Goal: Task Accomplishment & Management: Use online tool/utility

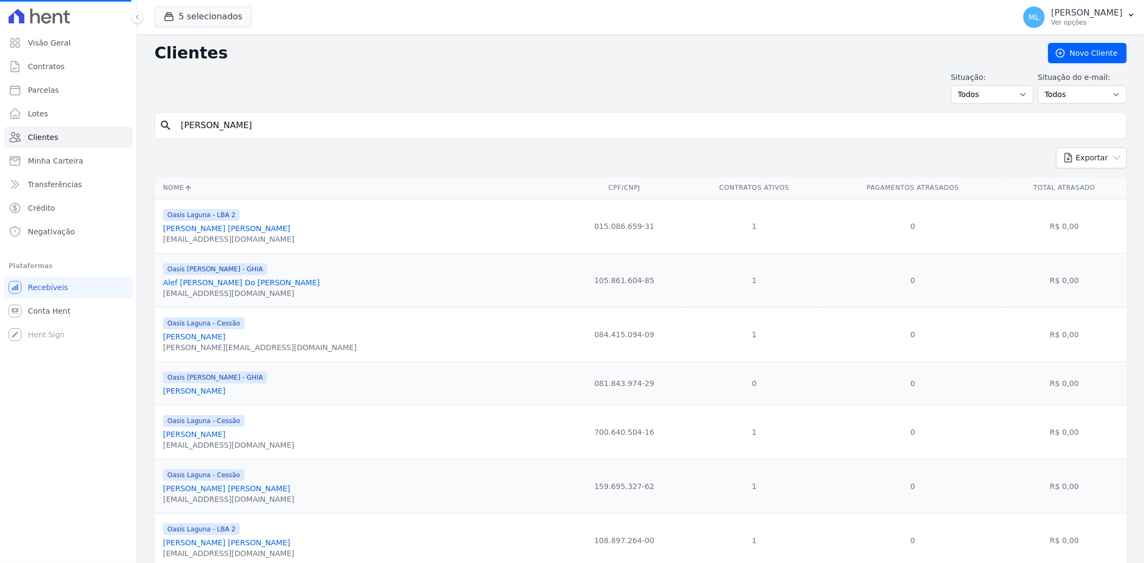
click at [256, 126] on input "[PERSON_NAME]" at bounding box center [647, 125] width 947 height 21
click at [256, 126] on input "search" at bounding box center [647, 125] width 947 height 21
type input "[PERSON_NAME]"
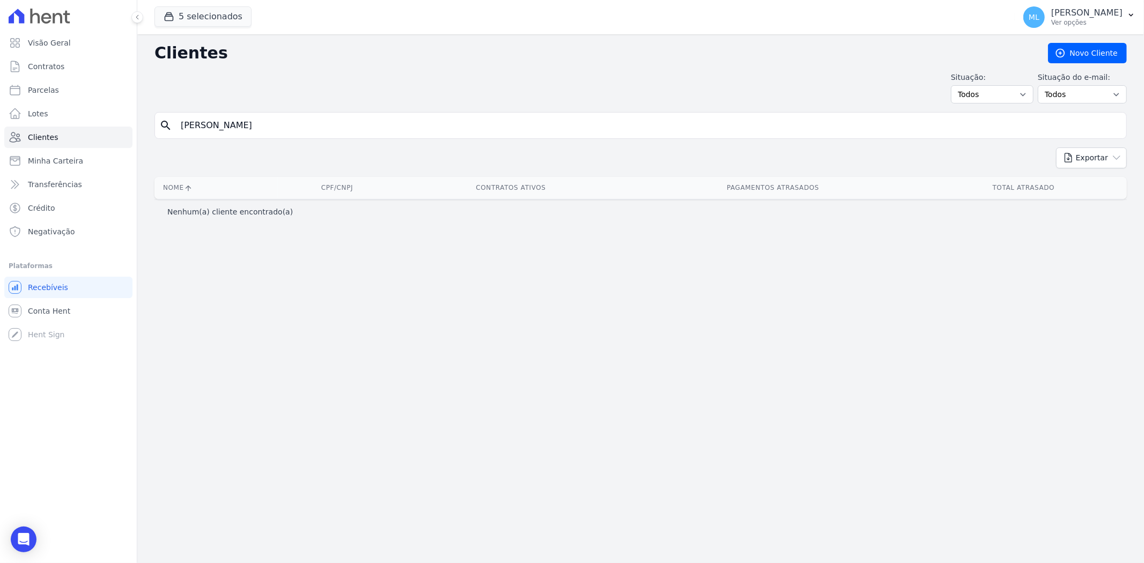
drag, startPoint x: 264, startPoint y: 129, endPoint x: 139, endPoint y: 125, distance: 125.0
click at [139, 125] on div "Clientes [GEOGRAPHIC_DATA] Situação: Todos Adimplentes Inadimplentes Situação d…" at bounding box center [640, 298] width 1006 height 529
type input "[PERSON_NAME]"
drag, startPoint x: 241, startPoint y: 119, endPoint x: 146, endPoint y: 118, distance: 95.4
click at [146, 118] on div "Clientes [GEOGRAPHIC_DATA] Situação: Todos Adimplentes Inadimplentes Situação d…" at bounding box center [640, 298] width 1006 height 529
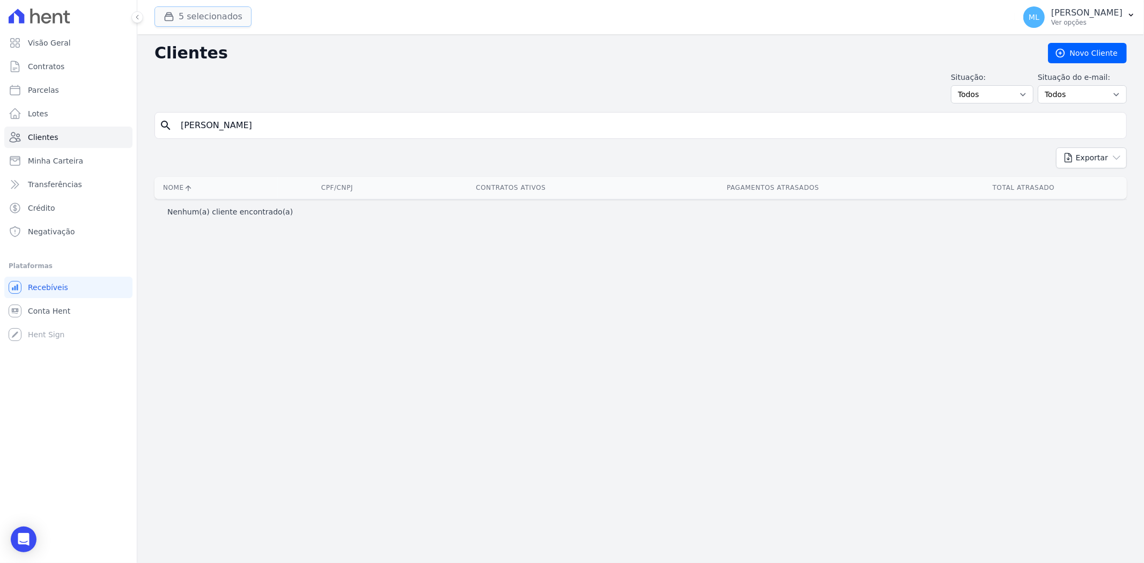
click at [218, 23] on button "5 selecionados" at bounding box center [202, 16] width 97 height 20
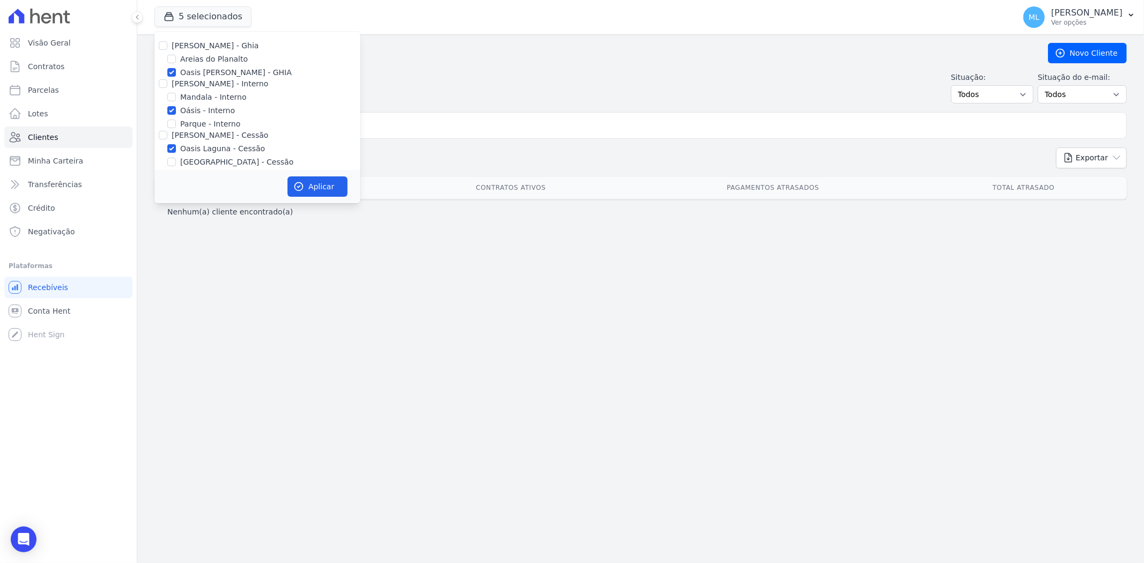
click at [183, 44] on label "[PERSON_NAME] - Ghia" at bounding box center [215, 45] width 87 height 9
click at [167, 44] on input "[PERSON_NAME] - Ghia" at bounding box center [163, 45] width 9 height 9
checkbox input "true"
click at [161, 87] on input "[PERSON_NAME] - Interno" at bounding box center [163, 83] width 9 height 9
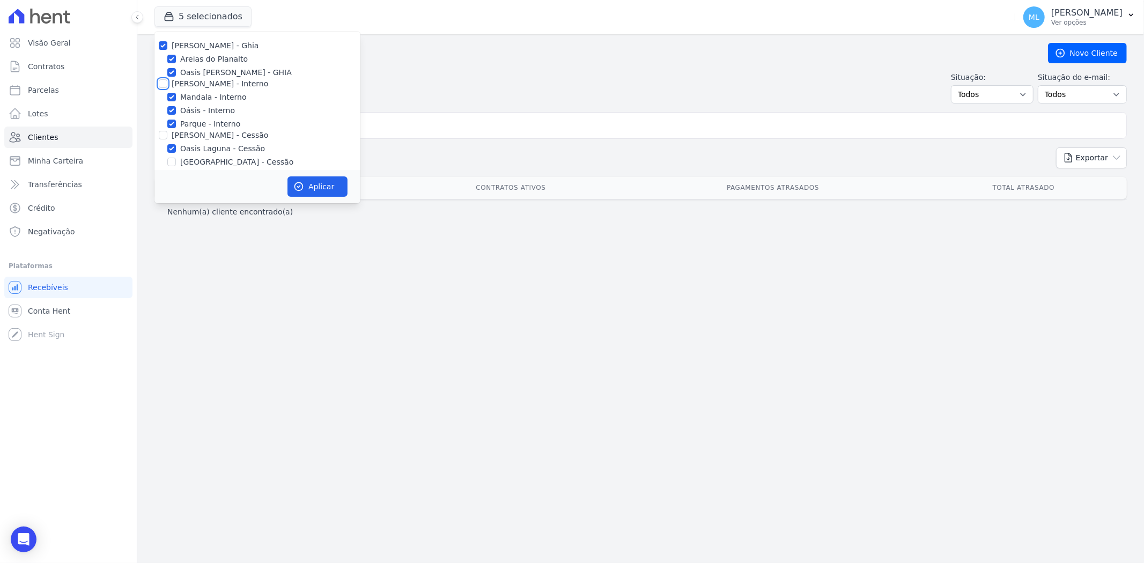
checkbox input "true"
click at [161, 135] on input "[PERSON_NAME] - Cessão" at bounding box center [163, 135] width 9 height 9
checkbox input "true"
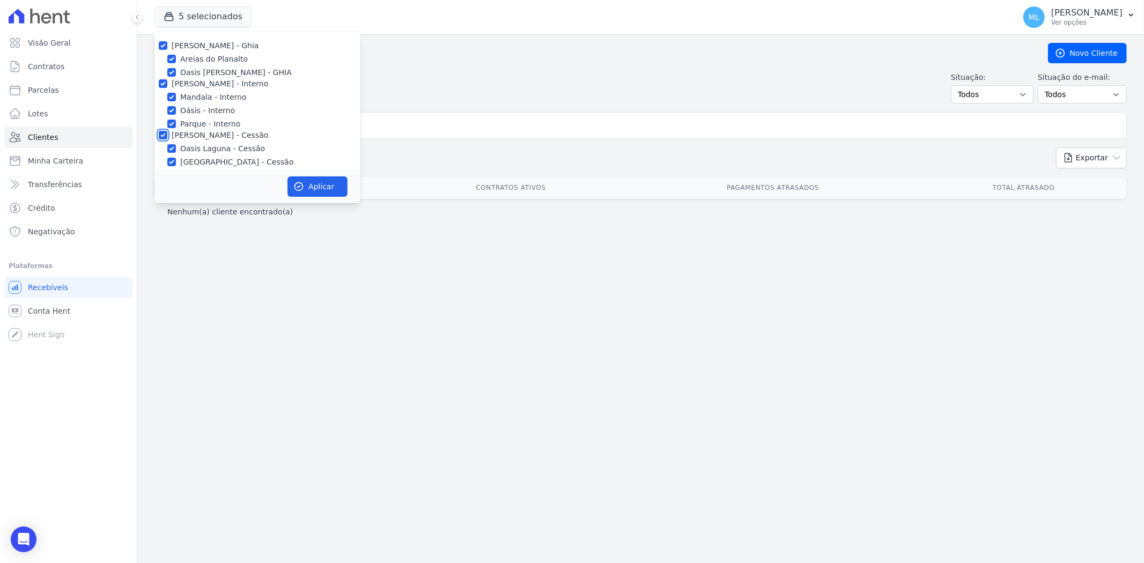
checkbox input "true"
click at [159, 92] on div at bounding box center [163, 88] width 9 height 11
click at [163, 90] on input "[PERSON_NAME] - LBA" at bounding box center [163, 88] width 9 height 9
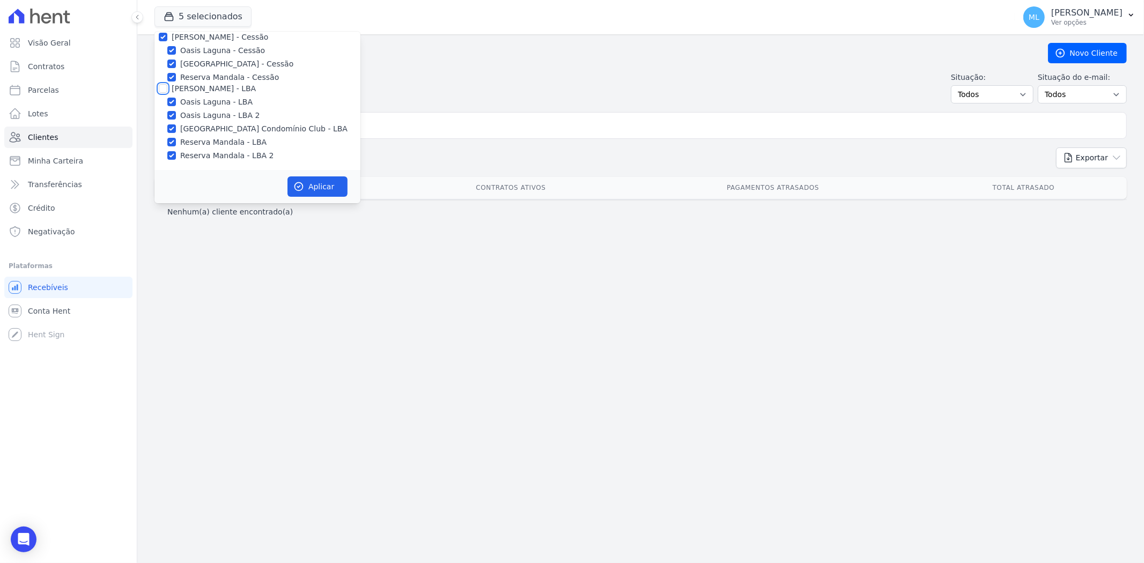
checkbox input "true"
click at [308, 177] on button "Aplicar" at bounding box center [317, 186] width 60 height 20
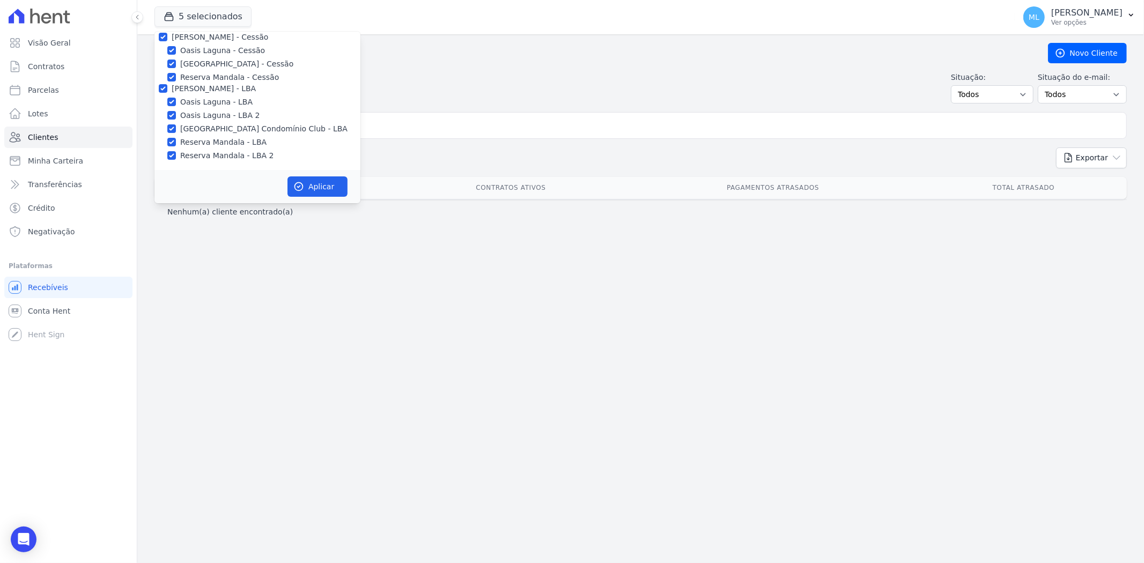
scroll to position [95, 0]
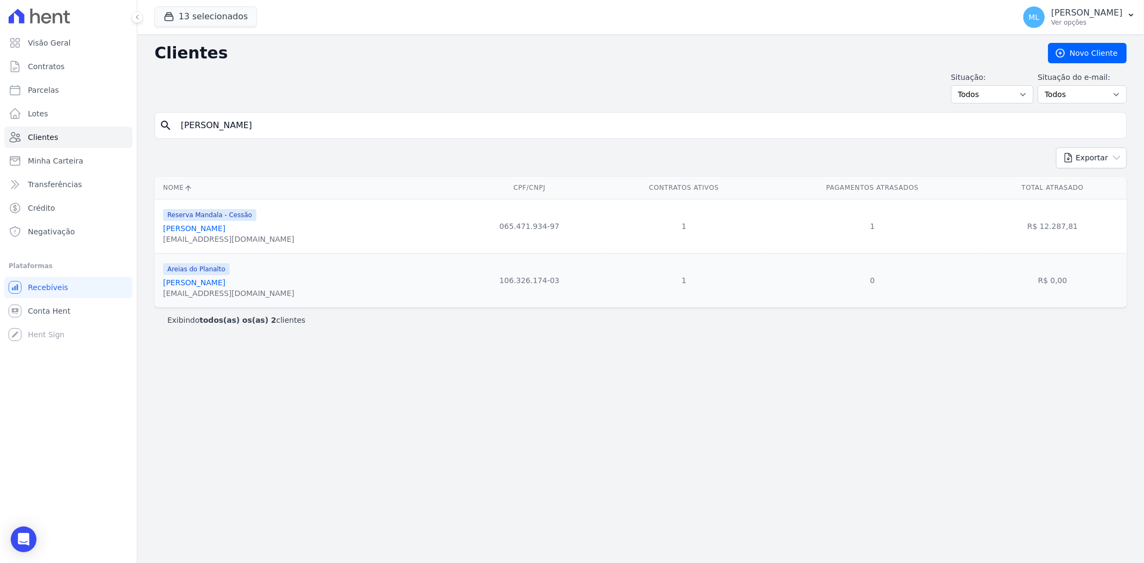
click at [223, 228] on link "[PERSON_NAME]" at bounding box center [194, 228] width 62 height 9
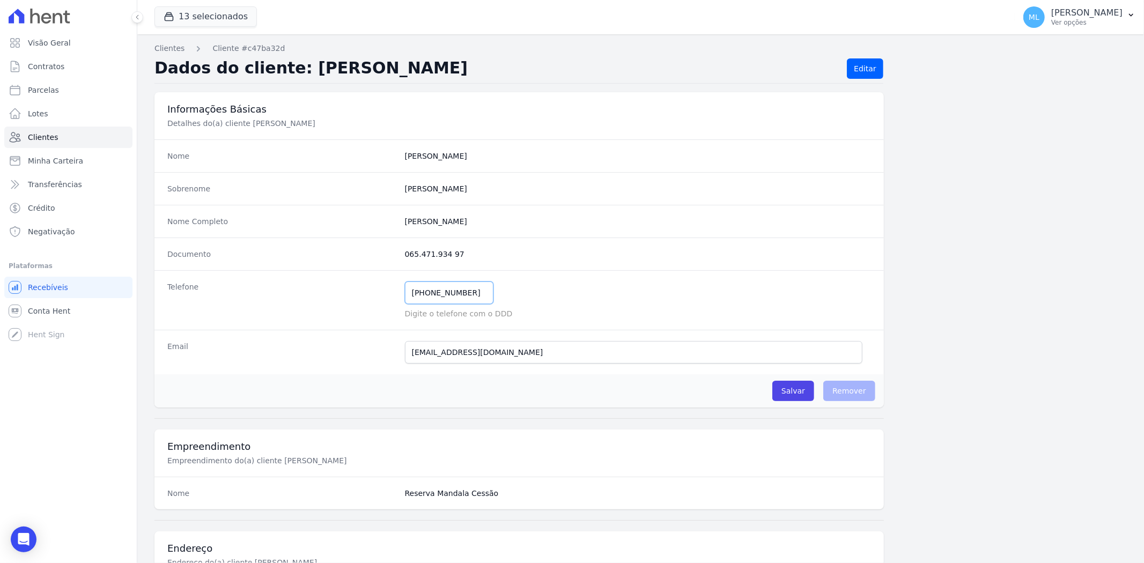
drag, startPoint x: 397, startPoint y: 301, endPoint x: 320, endPoint y: 303, distance: 77.8
click at [320, 303] on div "Telefone [PHONE_NUMBER] Mensagem de SMS ainda não enviada.. Mensagem de [PERSON…" at bounding box center [518, 300] width 729 height 60
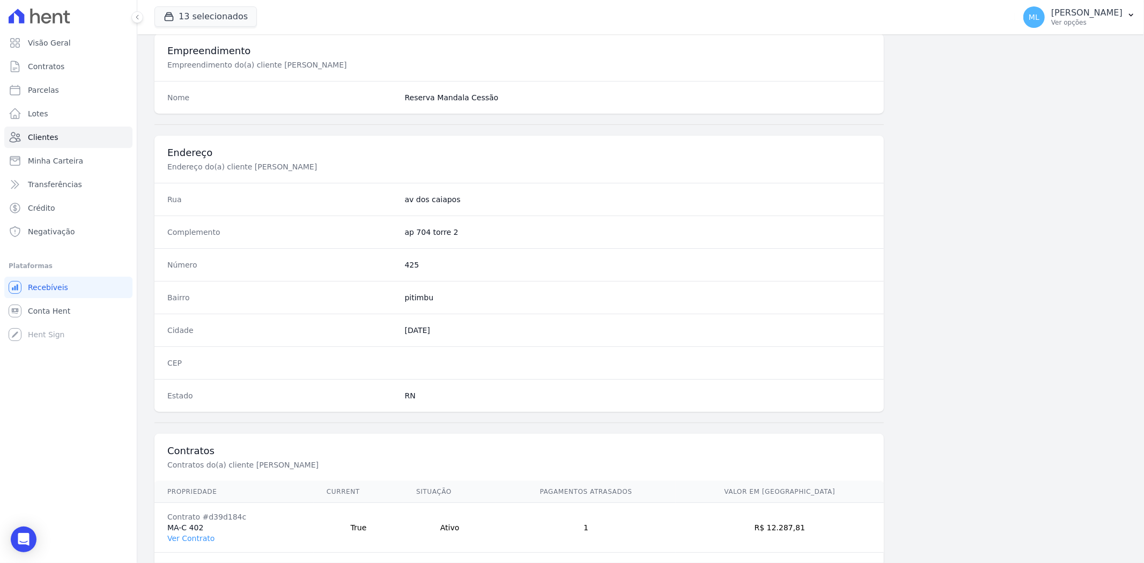
scroll to position [442, 0]
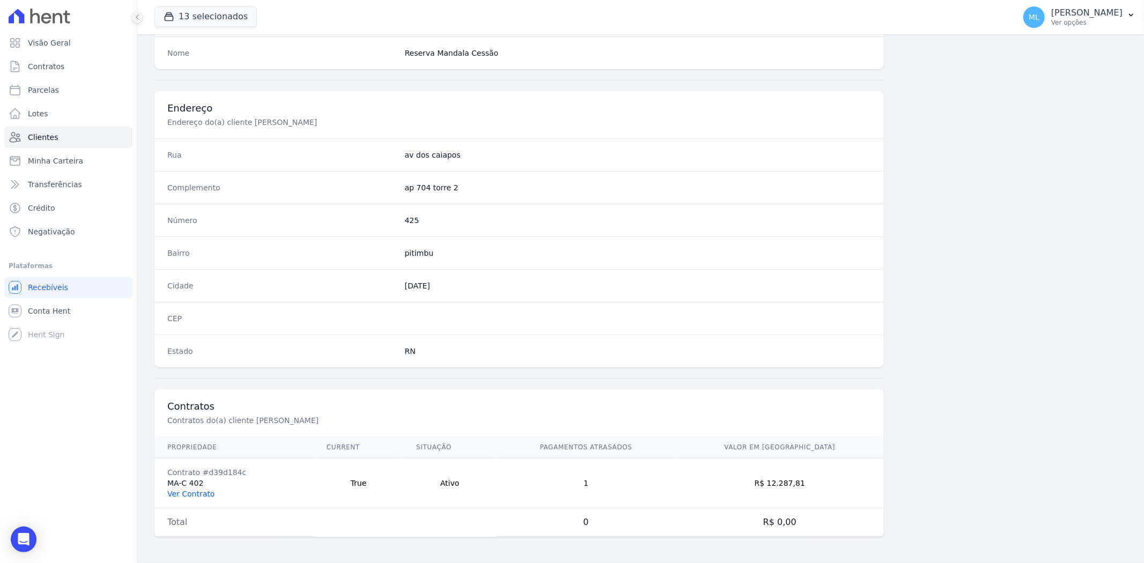
click at [198, 490] on link "Ver Contrato" at bounding box center [190, 494] width 47 height 9
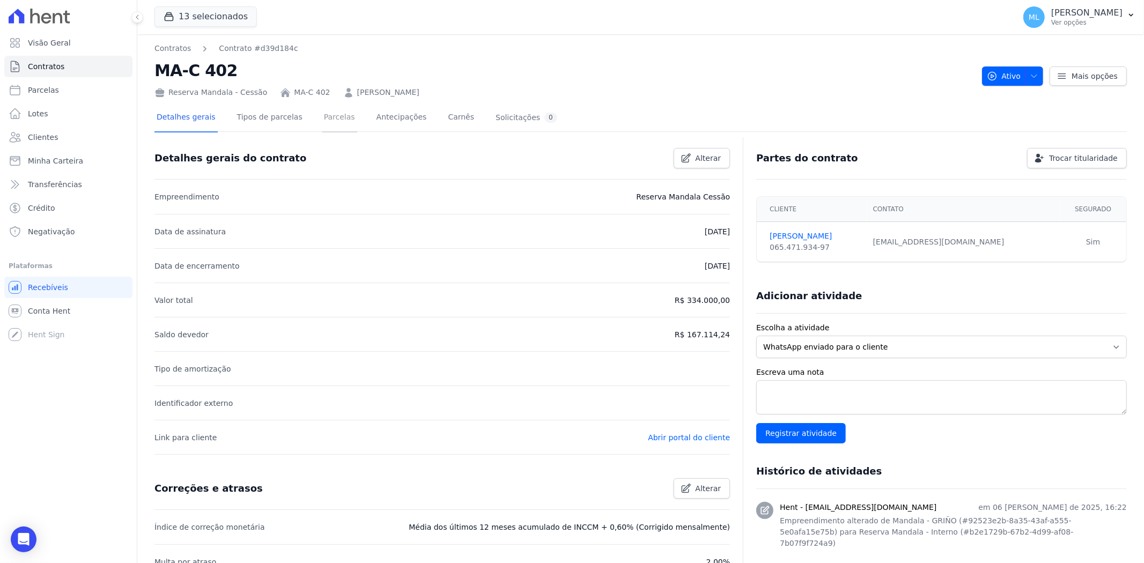
click at [323, 121] on link "Parcelas" at bounding box center [339, 118] width 35 height 28
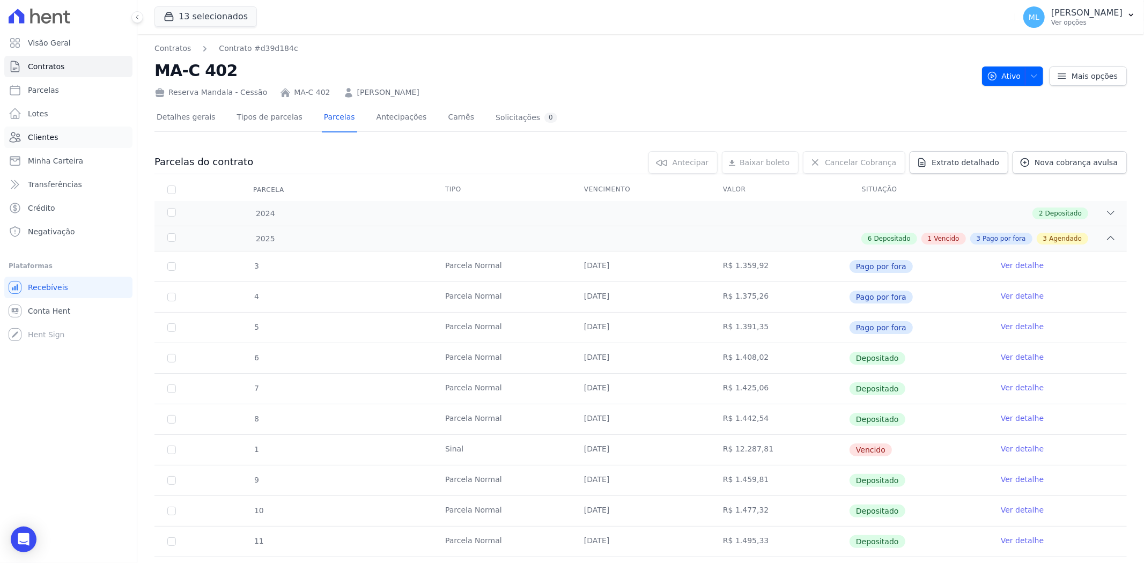
click at [83, 137] on link "Clientes" at bounding box center [68, 137] width 128 height 21
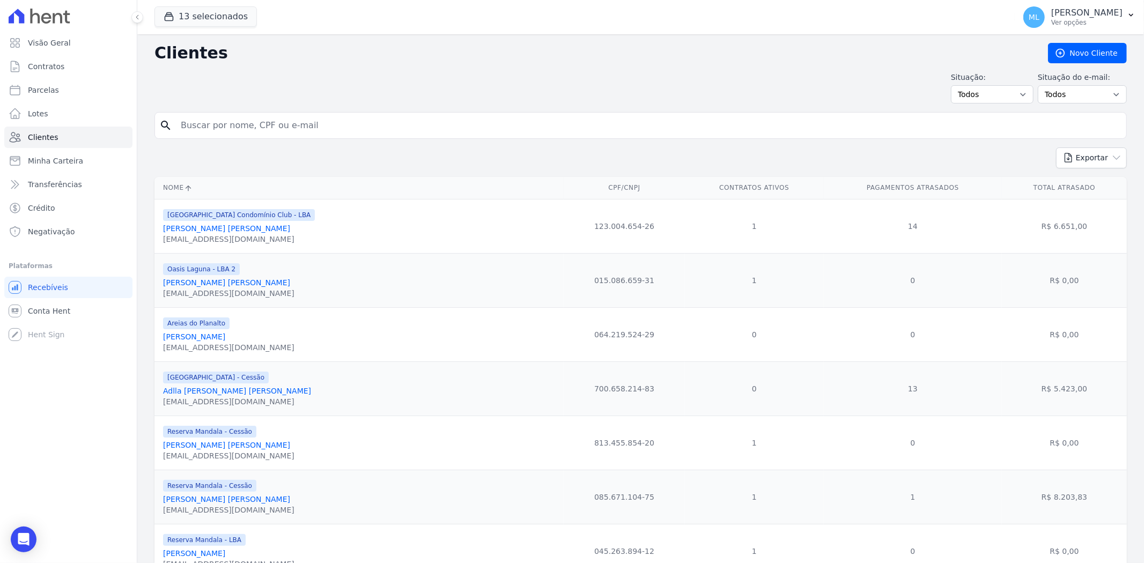
click at [283, 125] on input "search" at bounding box center [647, 125] width 947 height 21
type input "[PERSON_NAME] [PERSON_NAME]"
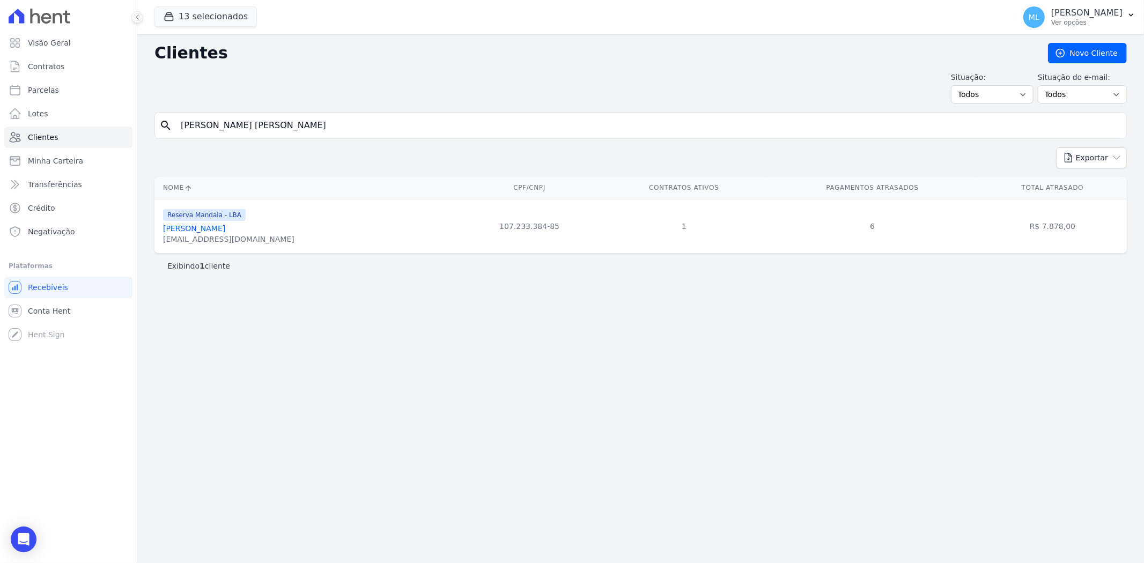
click at [216, 232] on link "[PERSON_NAME]" at bounding box center [194, 228] width 62 height 9
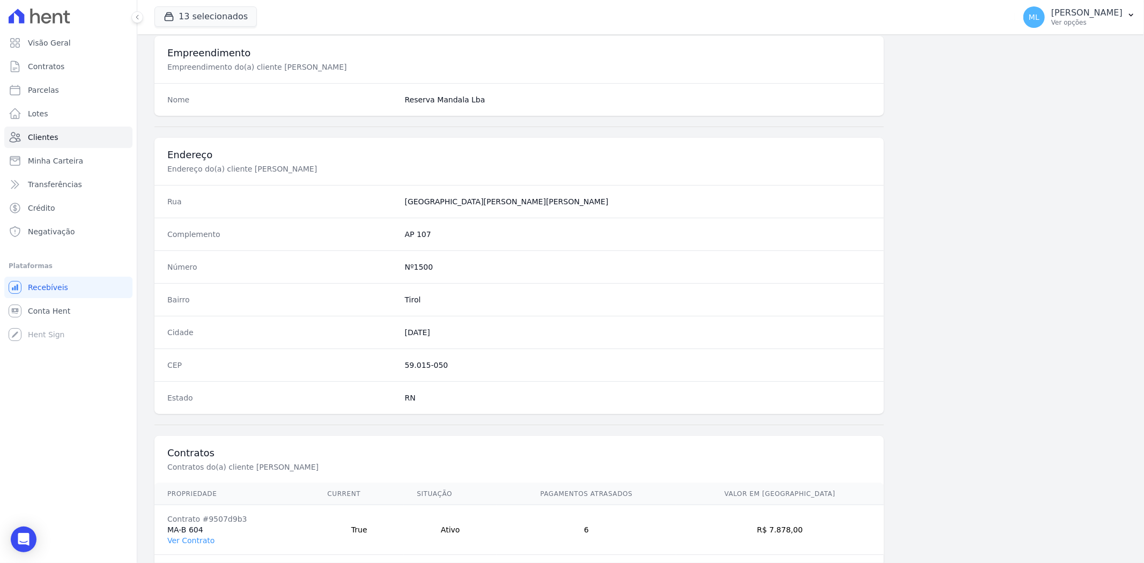
scroll to position [442, 0]
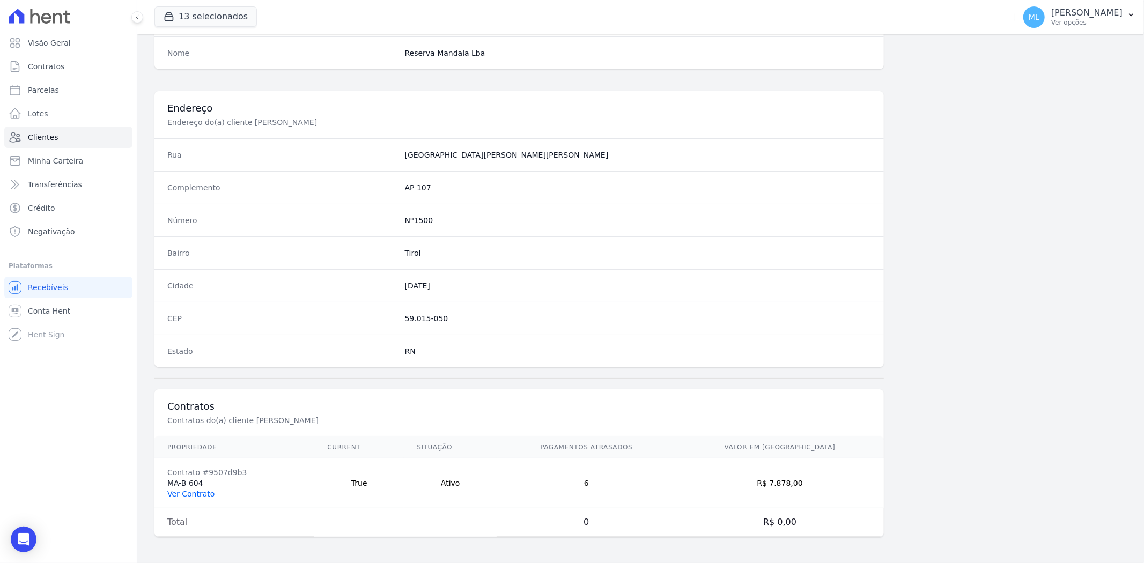
click at [203, 490] on link "Ver Contrato" at bounding box center [190, 494] width 47 height 9
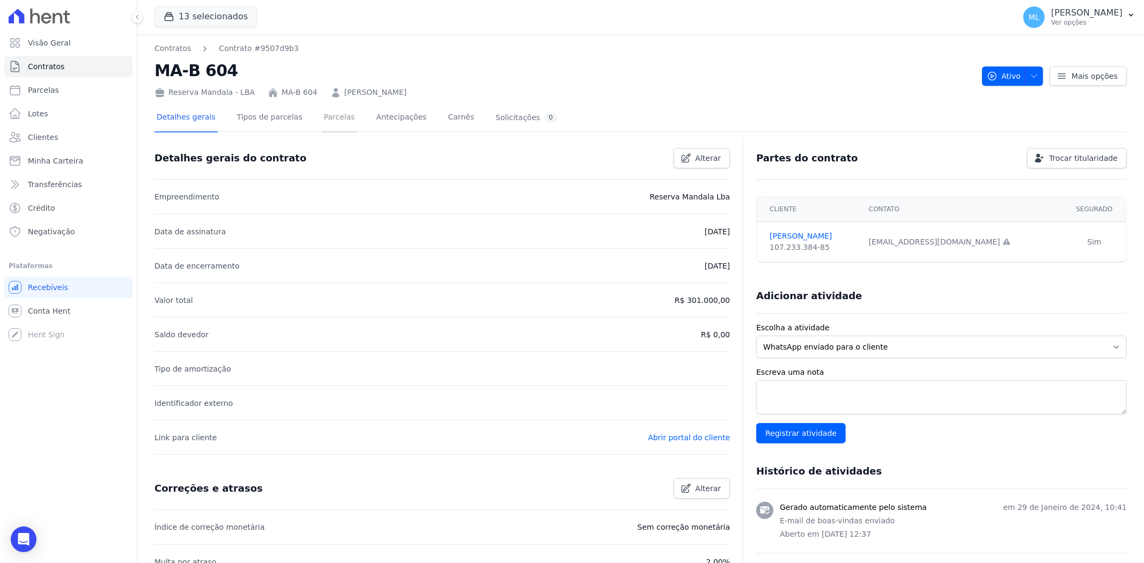
click at [322, 113] on link "Parcelas" at bounding box center [339, 118] width 35 height 28
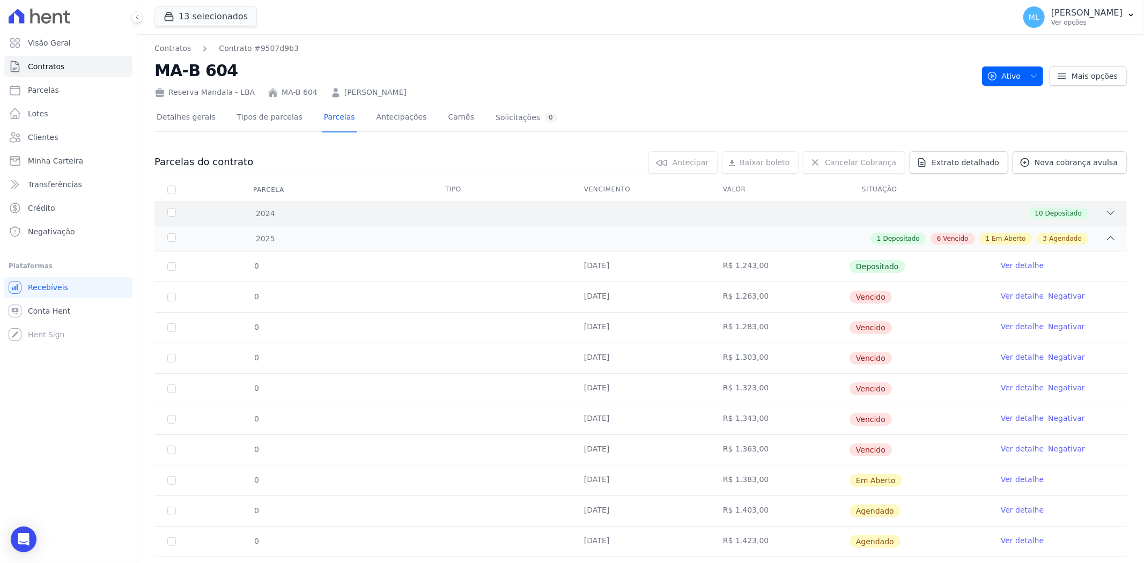
click at [358, 221] on div "2024 10 Depositado" at bounding box center [640, 213] width 972 height 25
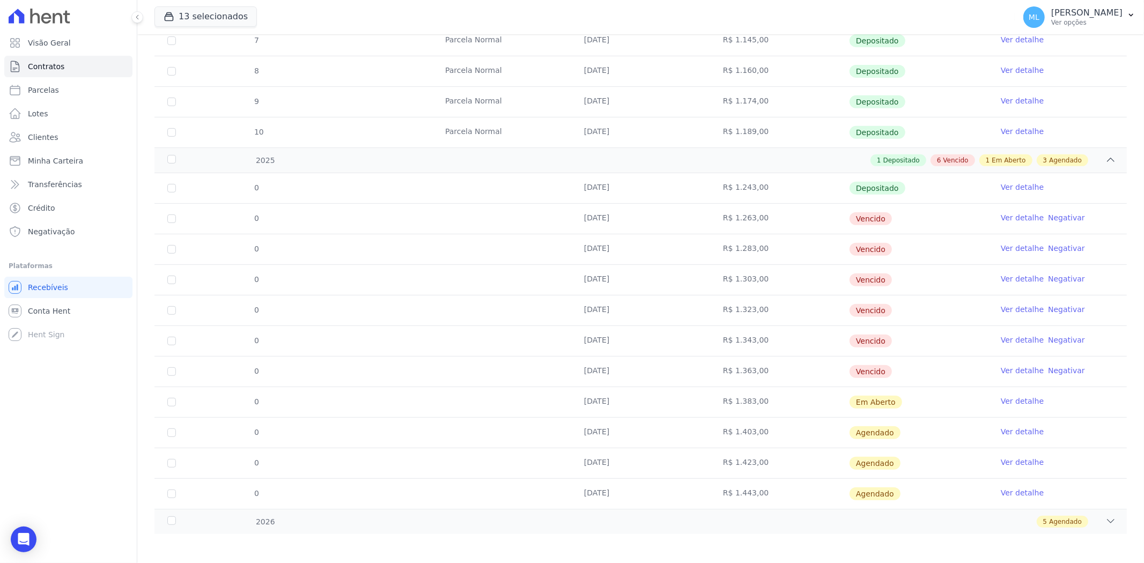
scroll to position [388, 0]
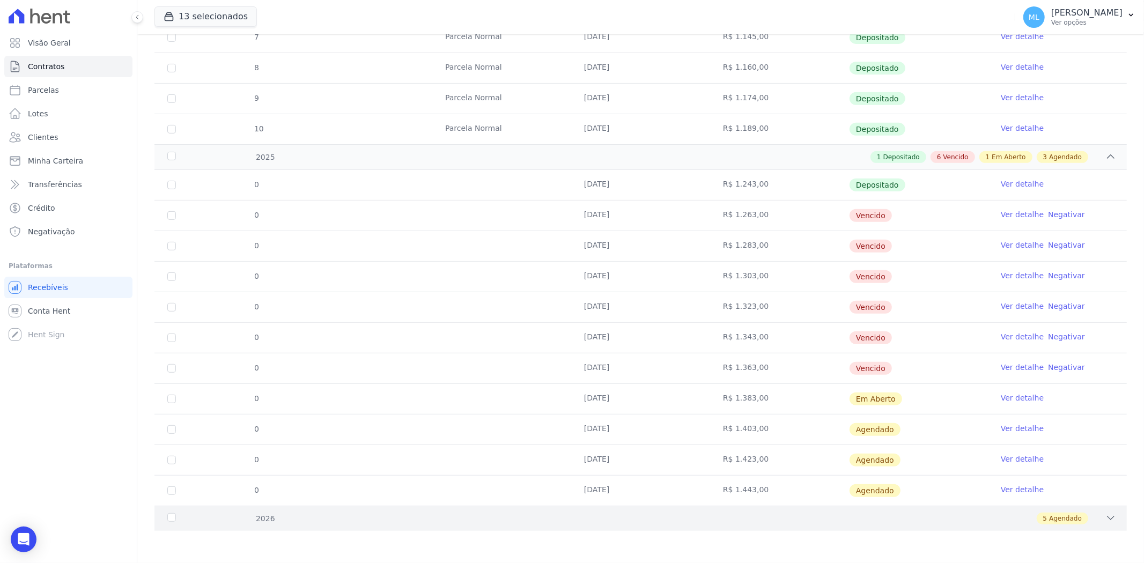
click at [551, 525] on div "2026 5 Agendado" at bounding box center [640, 518] width 972 height 25
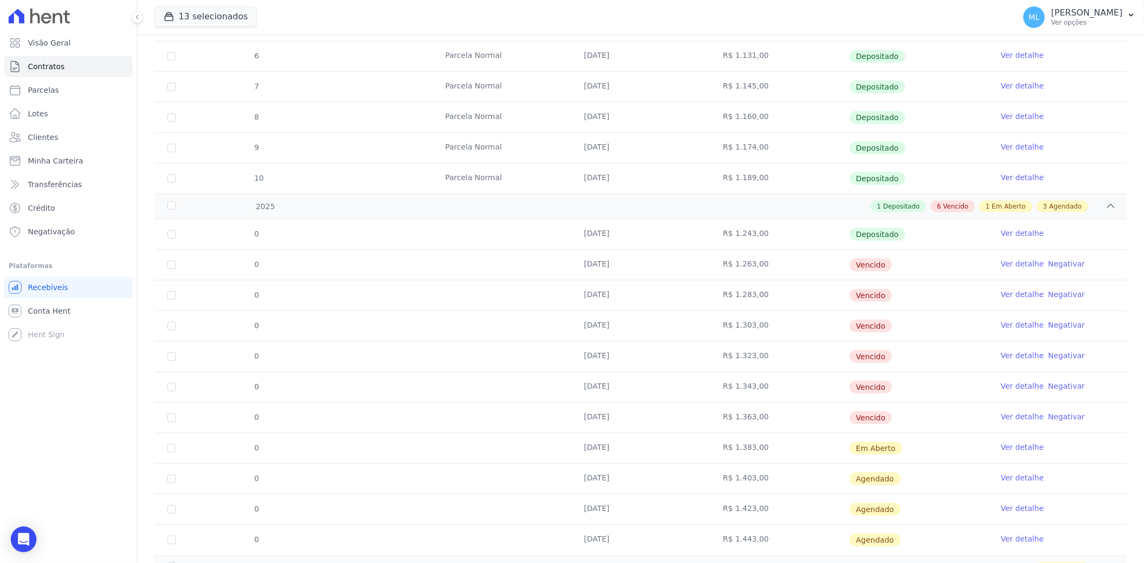
scroll to position [357, 0]
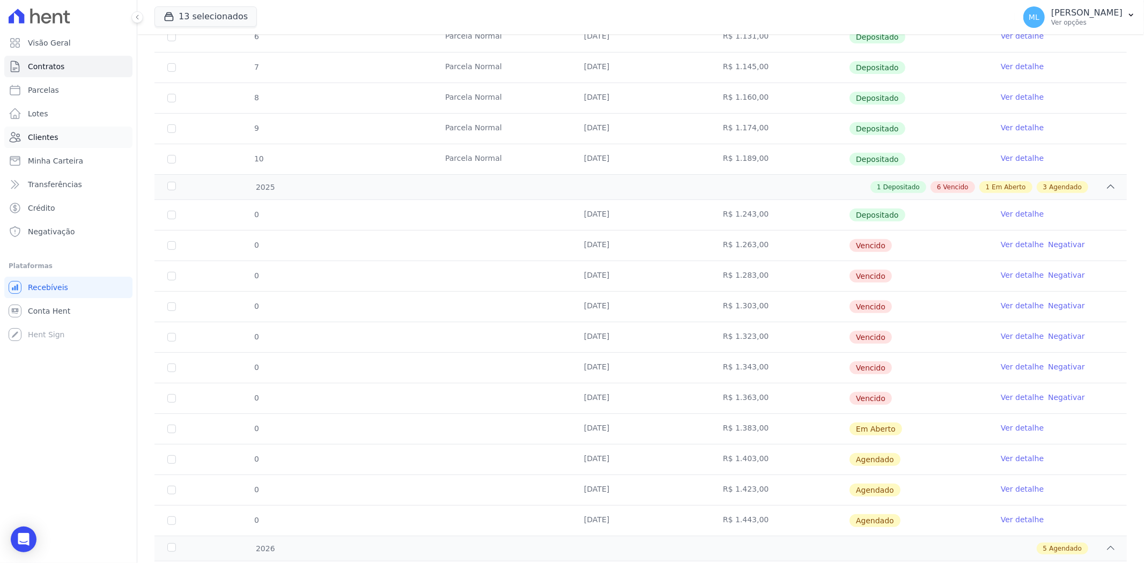
click at [61, 138] on link "Clientes" at bounding box center [68, 137] width 128 height 21
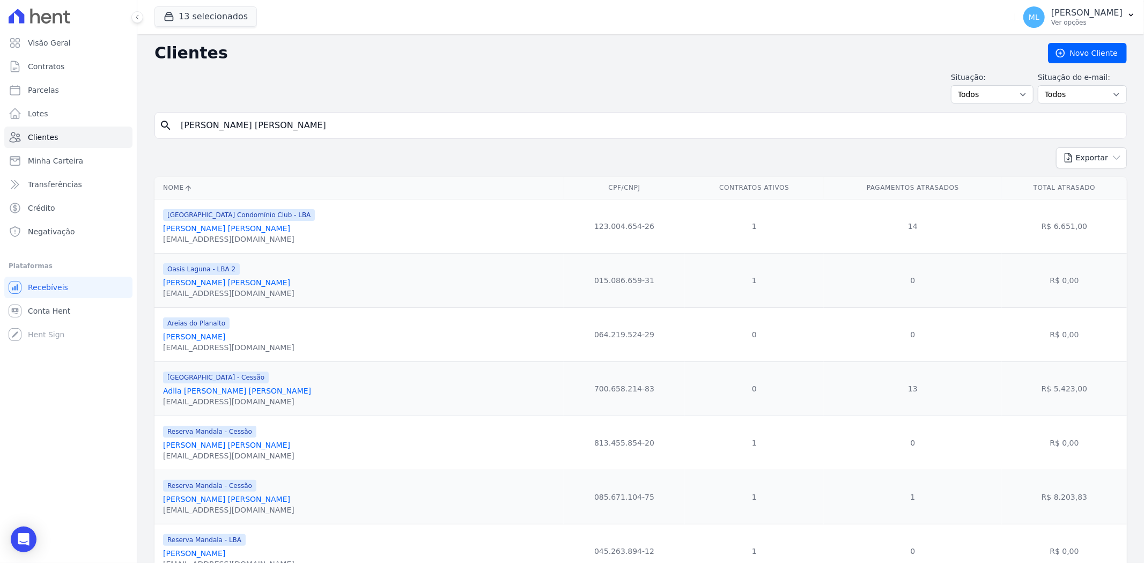
type input "[PERSON_NAME] [PERSON_NAME]"
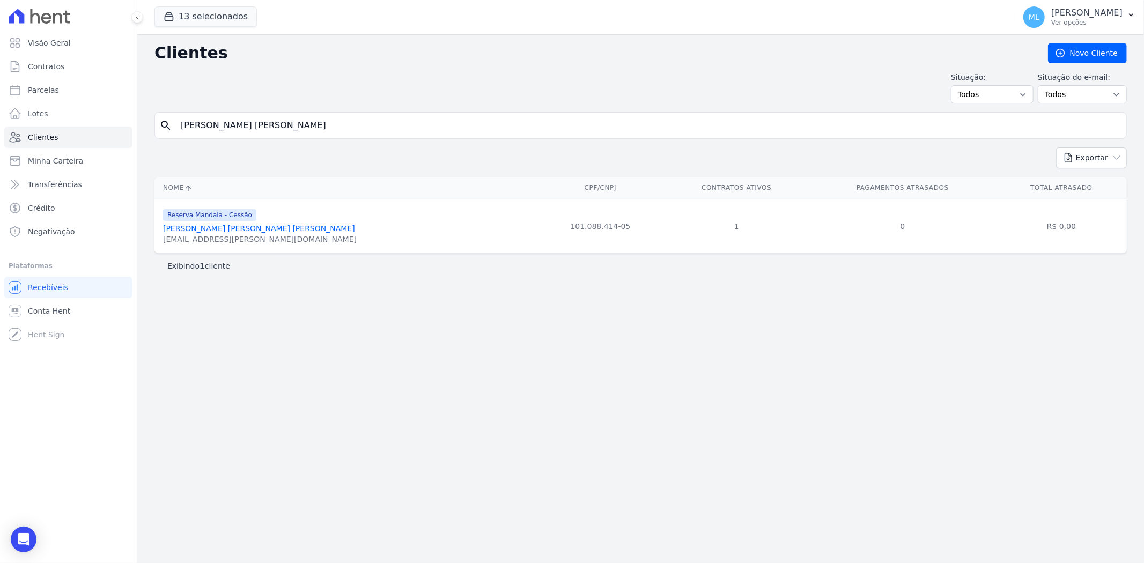
click at [215, 228] on link "[PERSON_NAME] [PERSON_NAME] [PERSON_NAME]" at bounding box center [259, 228] width 192 height 9
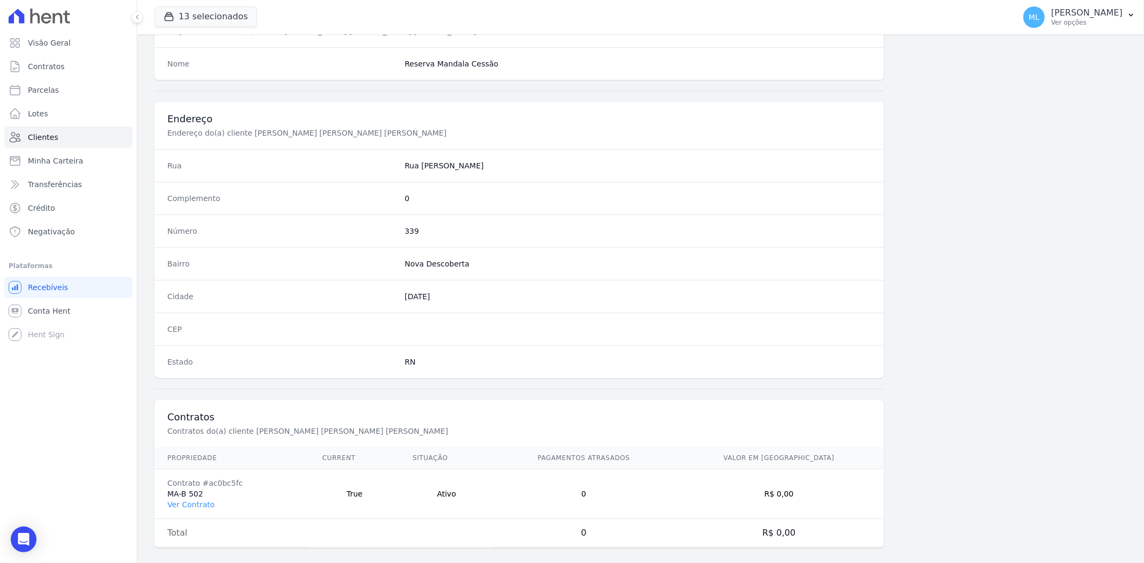
scroll to position [442, 0]
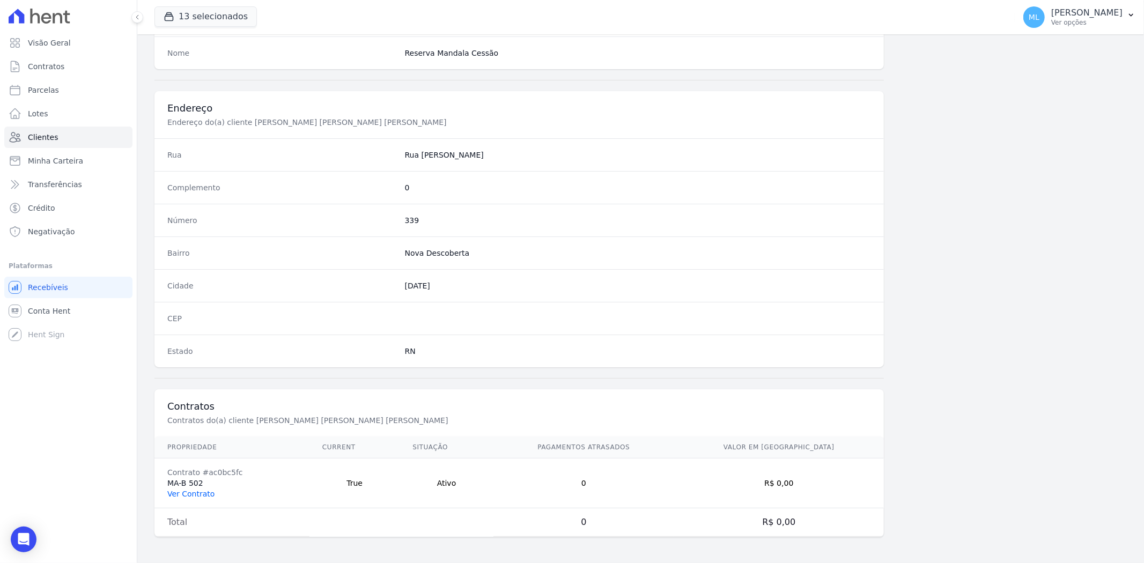
click at [188, 491] on link "Ver Contrato" at bounding box center [190, 494] width 47 height 9
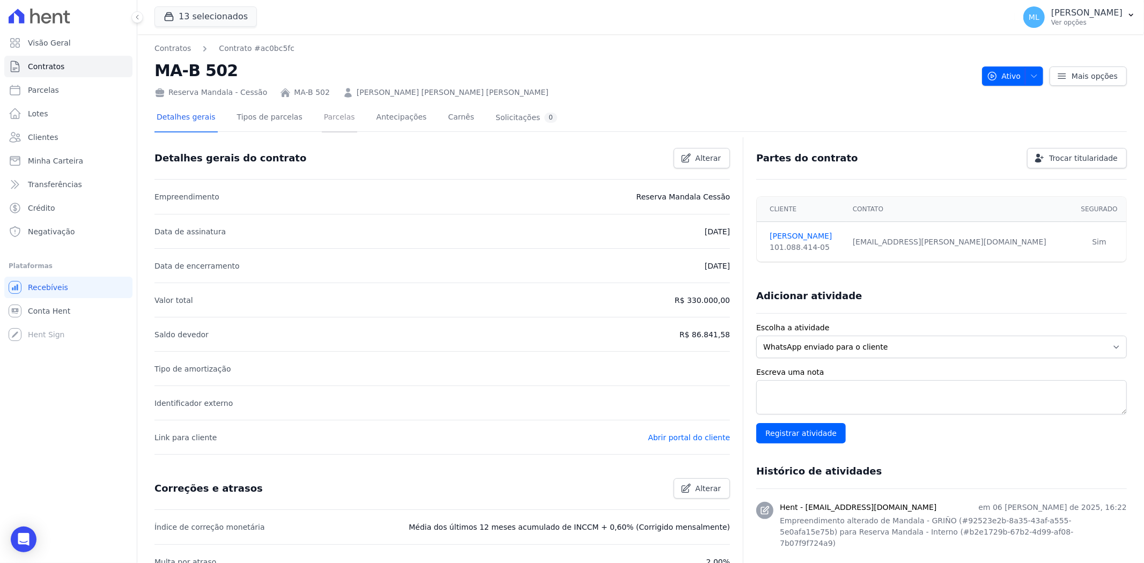
click at [322, 112] on link "Parcelas" at bounding box center [339, 118] width 35 height 28
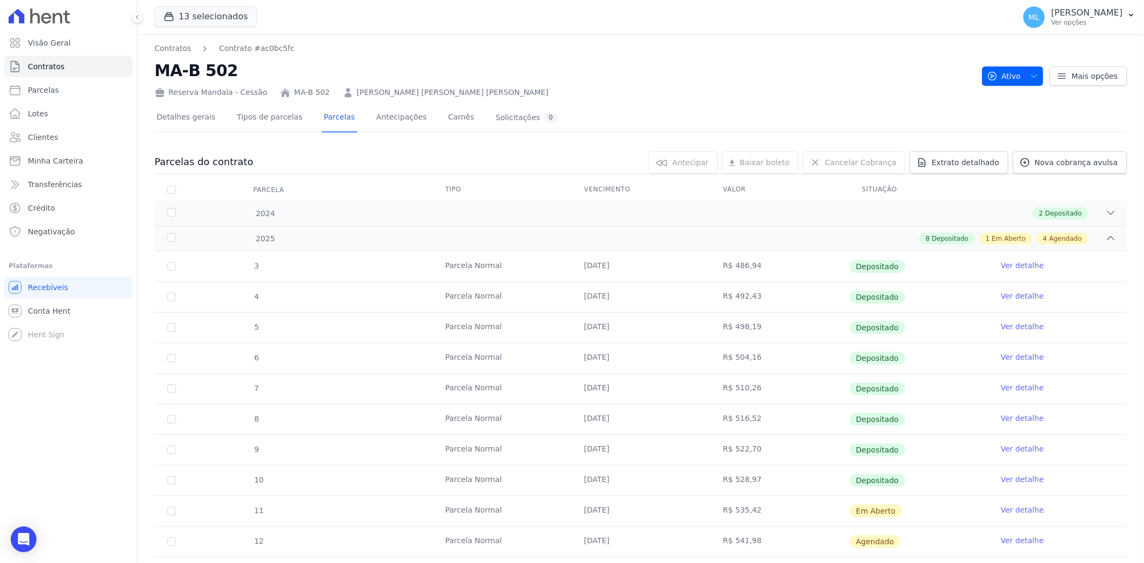
click at [362, 83] on div "Reserva Mandala - Cessão MA-B 502 [PERSON_NAME] [PERSON_NAME] [PERSON_NAME]" at bounding box center [563, 91] width 819 height 16
click at [364, 92] on link "[PERSON_NAME] [PERSON_NAME] [PERSON_NAME]" at bounding box center [453, 92] width 192 height 11
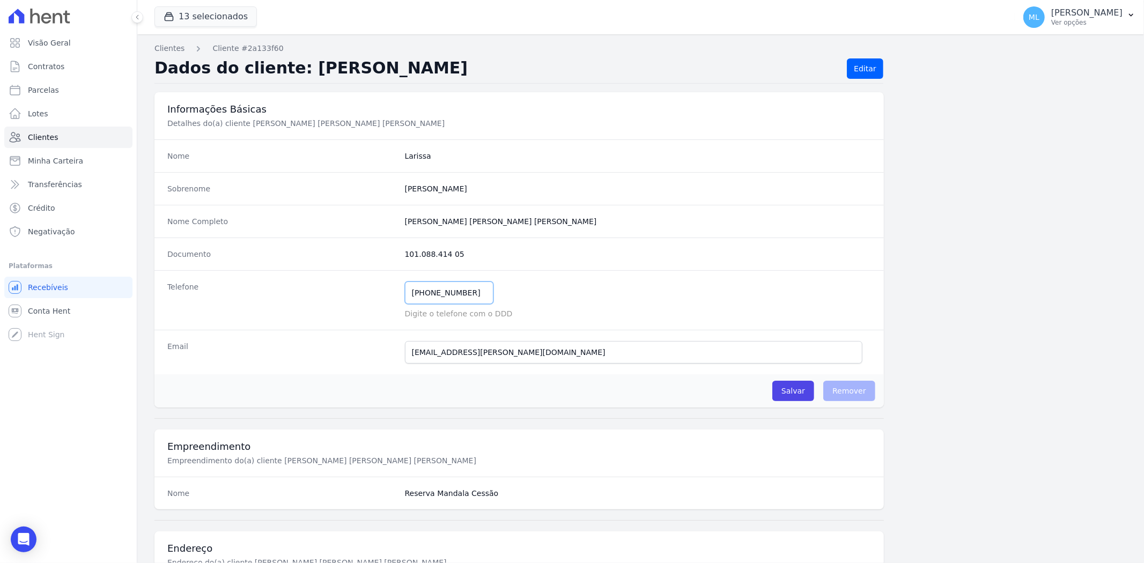
drag, startPoint x: 451, startPoint y: 294, endPoint x: 340, endPoint y: 286, distance: 111.3
click at [343, 287] on div "Telefone [PHONE_NUMBER] Mensagem de SMS ainda não enviada.. Mensagem de [PERSON…" at bounding box center [518, 300] width 729 height 60
click at [65, 140] on link "Clientes" at bounding box center [68, 137] width 128 height 21
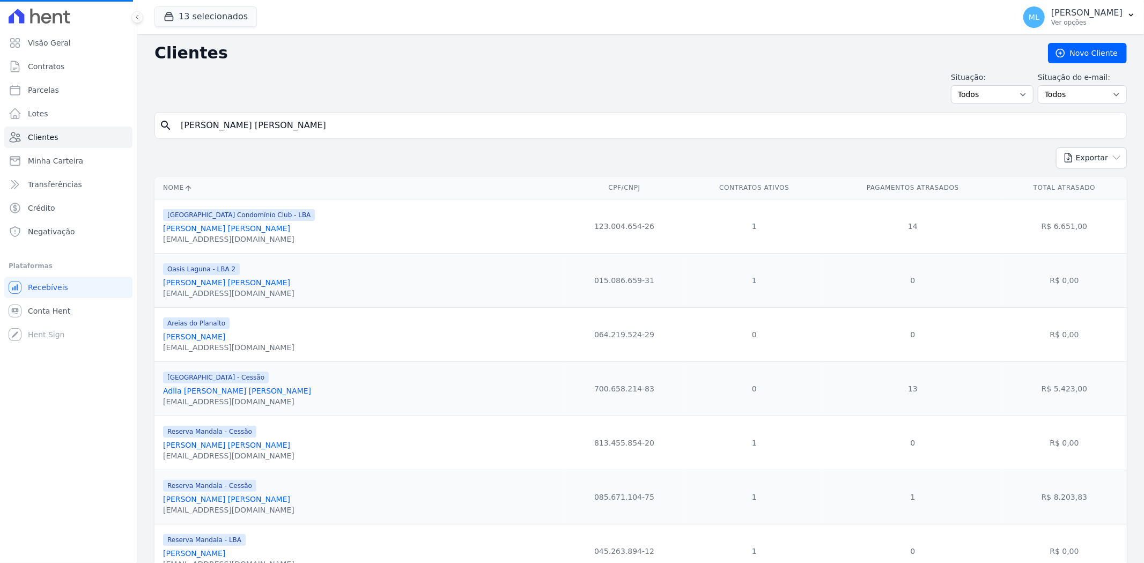
click at [294, 121] on input "[PERSON_NAME] [PERSON_NAME]" at bounding box center [647, 125] width 947 height 21
click at [294, 121] on input "search" at bounding box center [647, 125] width 947 height 21
type input "[PERSON_NAME]"
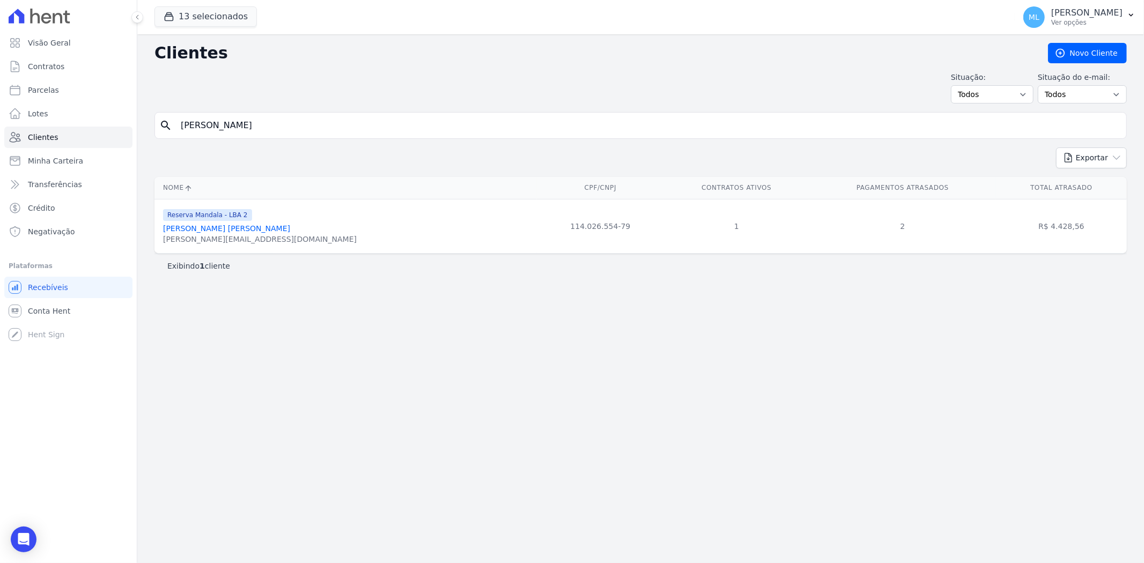
click at [232, 228] on link "[PERSON_NAME] [PERSON_NAME]" at bounding box center [226, 228] width 127 height 9
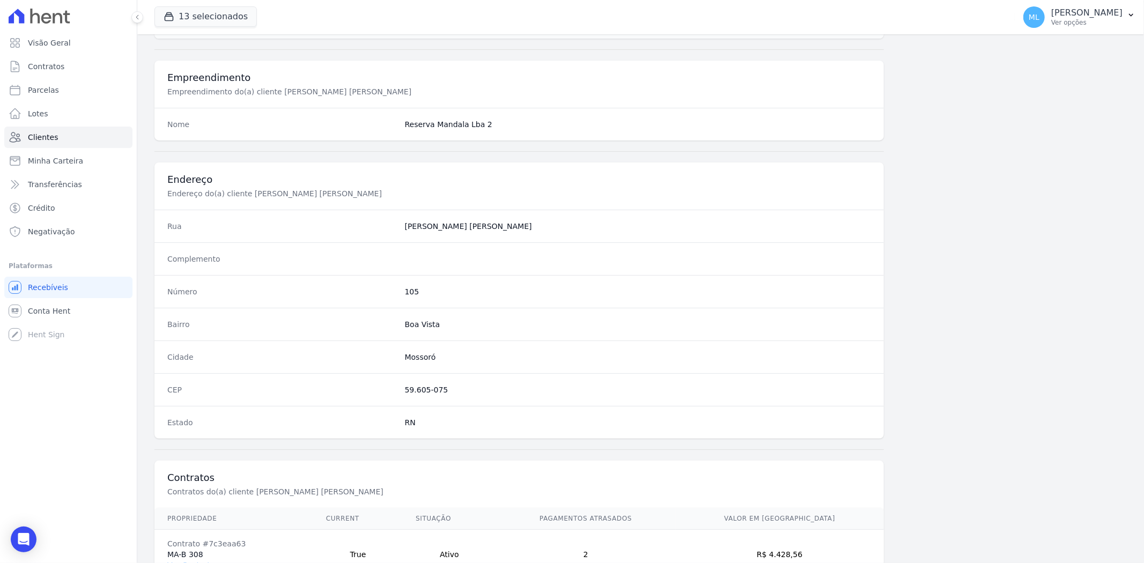
scroll to position [442, 0]
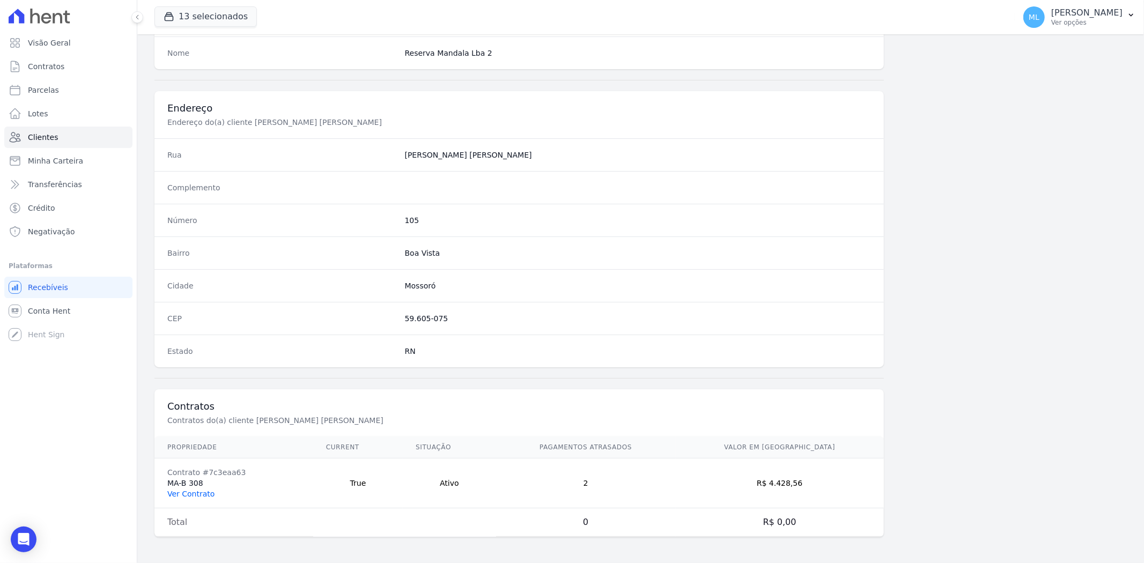
click at [194, 495] on link "Ver Contrato" at bounding box center [190, 494] width 47 height 9
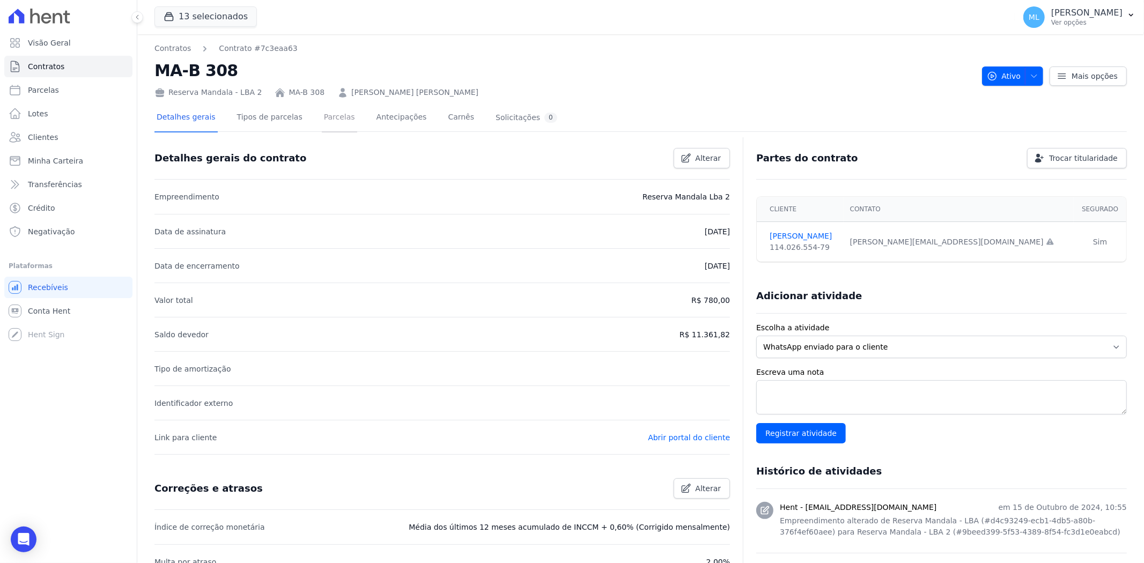
click at [322, 120] on link "Parcelas" at bounding box center [339, 118] width 35 height 28
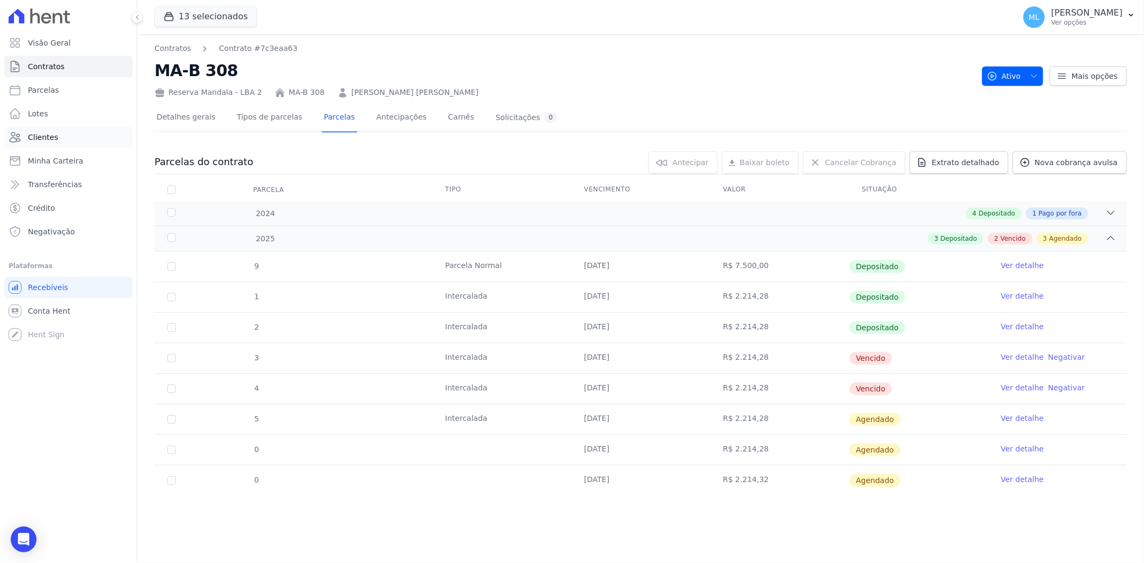
click at [78, 142] on link "Clientes" at bounding box center [68, 137] width 128 height 21
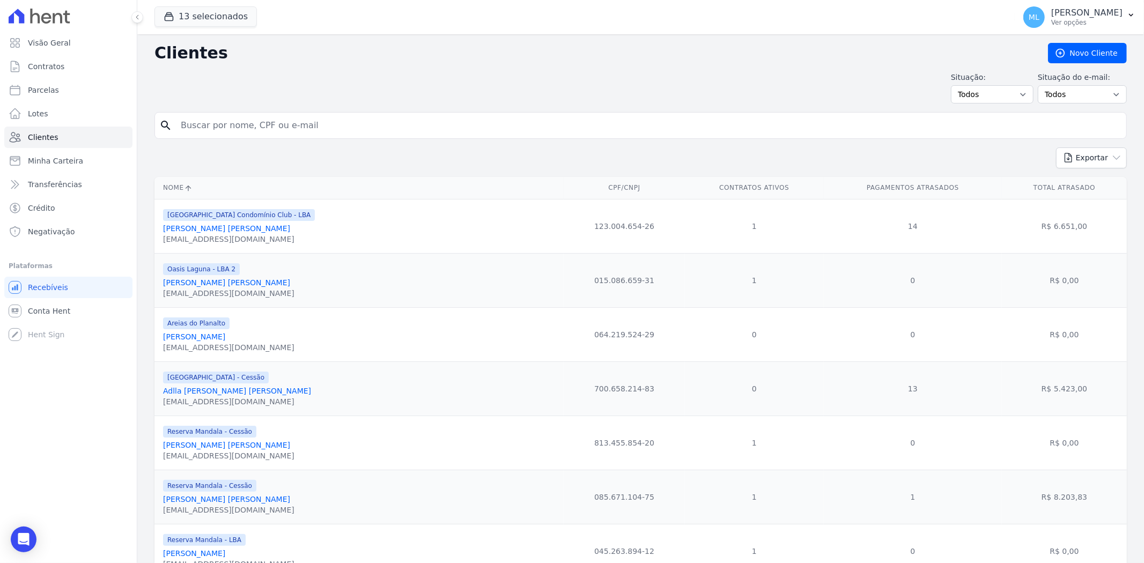
click at [300, 124] on input "search" at bounding box center [647, 125] width 947 height 21
type input "[PERSON_NAME]"
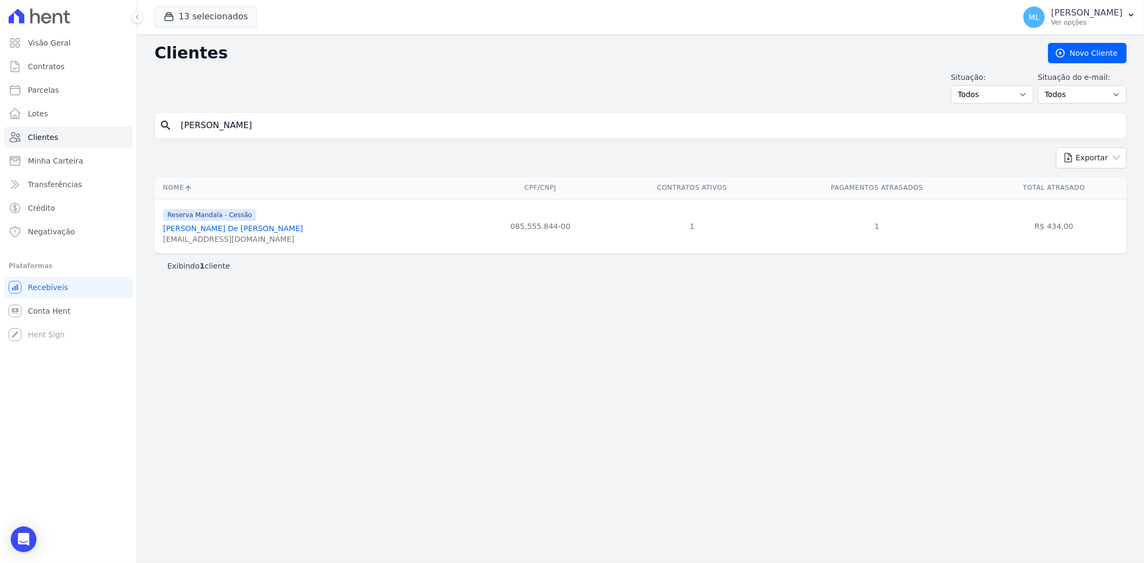
click at [277, 226] on link "[PERSON_NAME] De [PERSON_NAME]" at bounding box center [233, 228] width 140 height 9
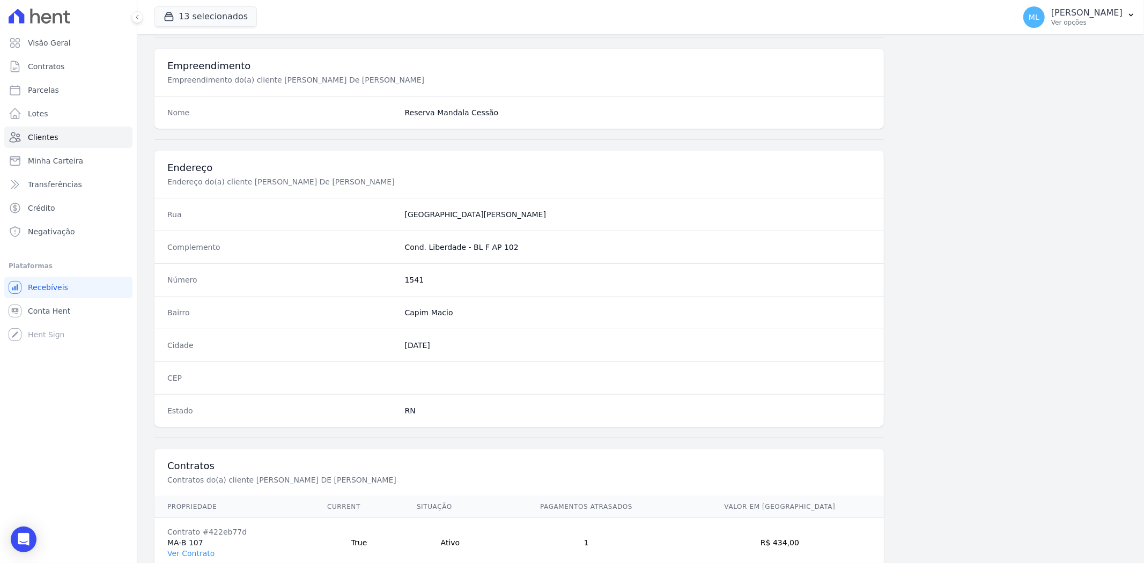
scroll to position [442, 0]
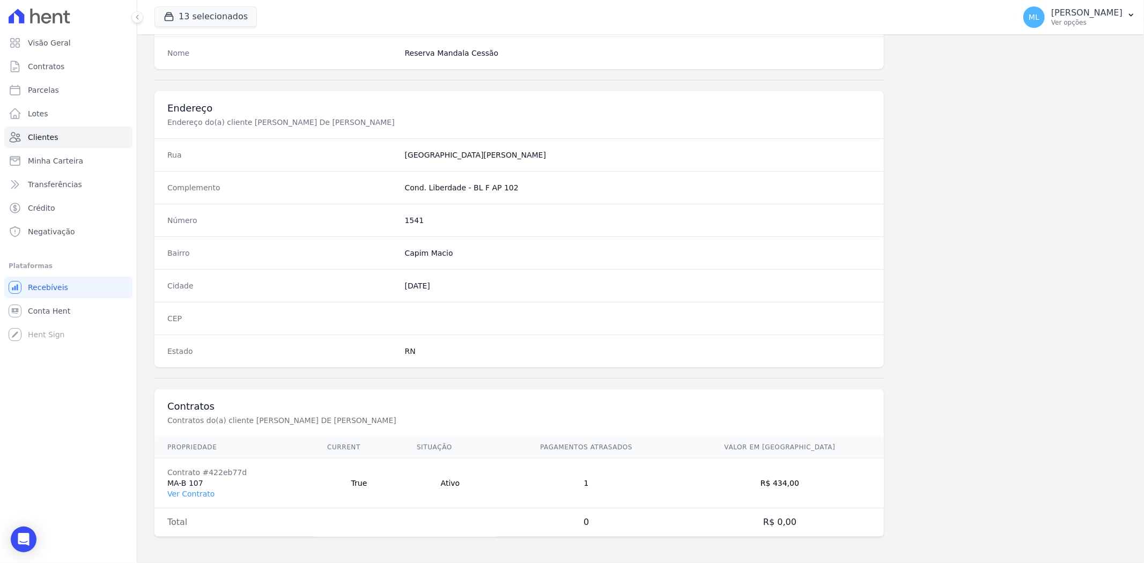
click at [202, 499] on td "Contrato #422eb77d MA-B 107 Ver Contrato" at bounding box center [234, 483] width 160 height 50
click at [208, 493] on link "Ver Contrato" at bounding box center [190, 494] width 47 height 9
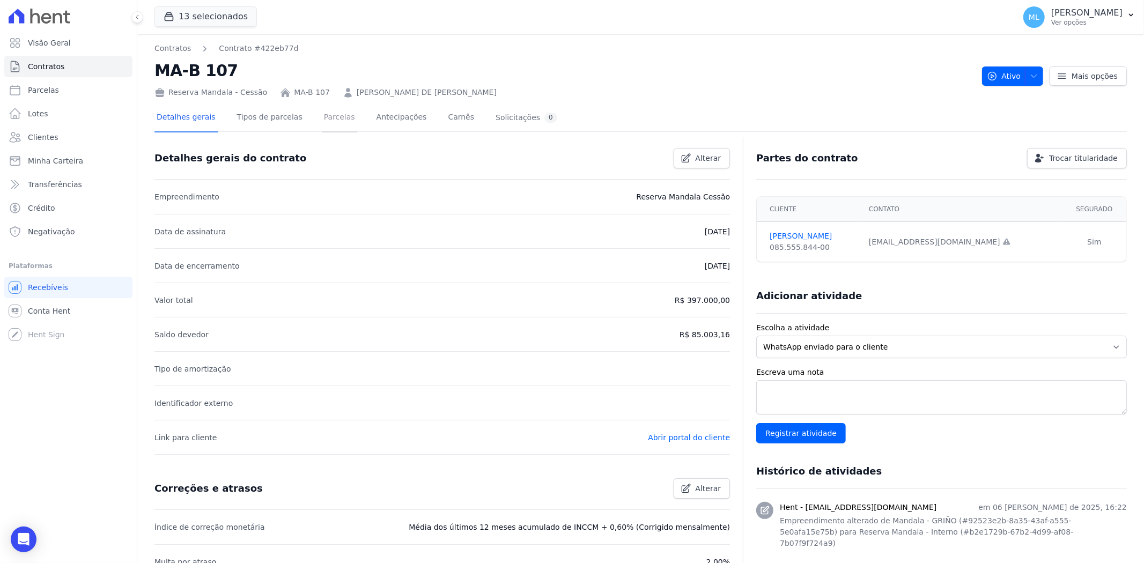
click at [322, 111] on link "Parcelas" at bounding box center [339, 118] width 35 height 28
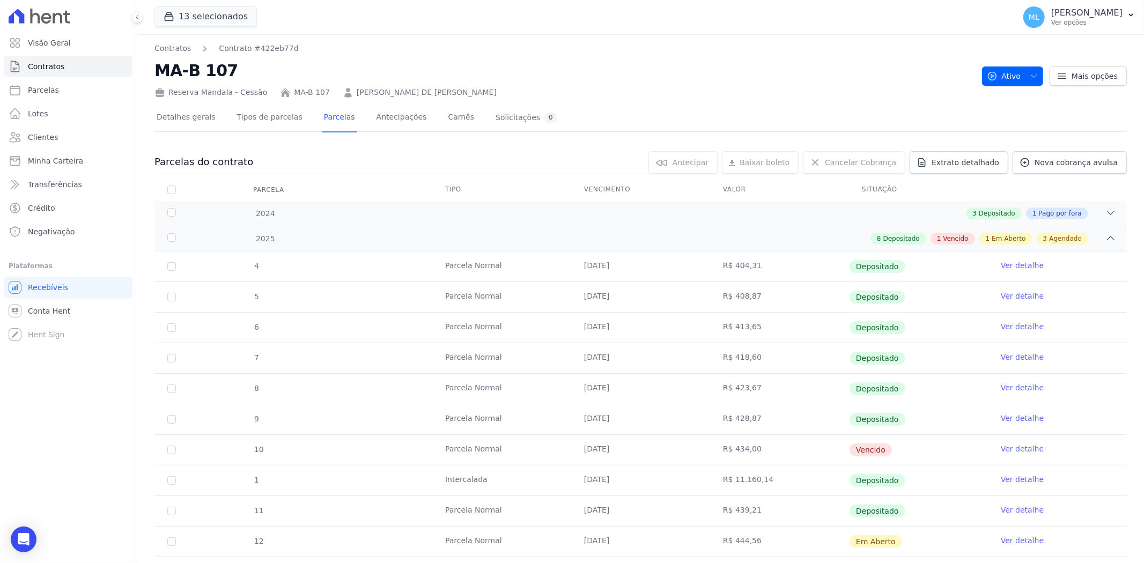
click at [454, 89] on link "[PERSON_NAME] DE [PERSON_NAME]" at bounding box center [427, 92] width 140 height 11
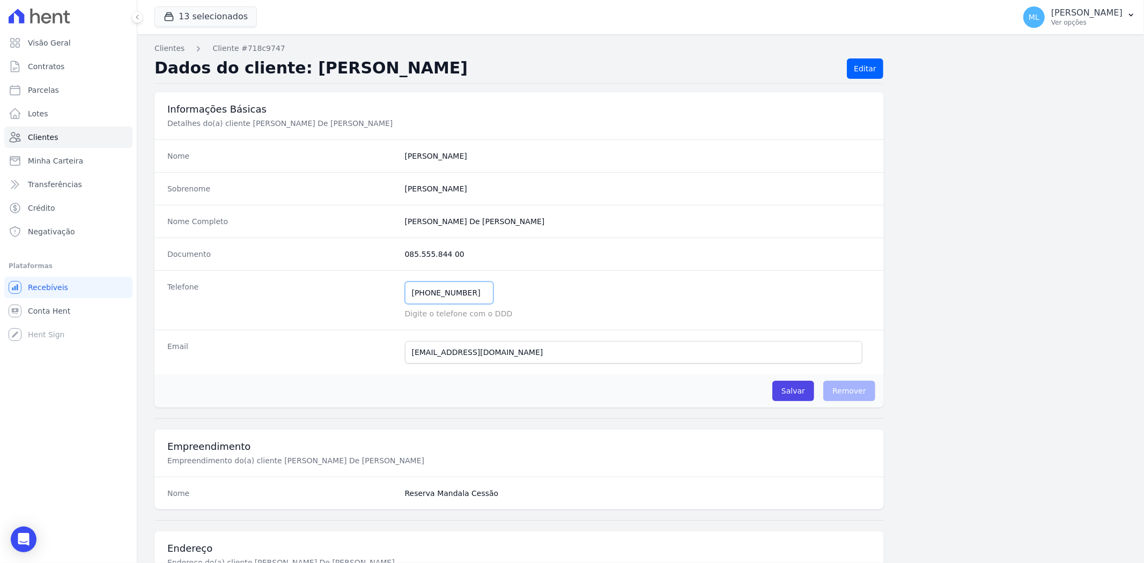
drag, startPoint x: 464, startPoint y: 292, endPoint x: 354, endPoint y: 287, distance: 109.5
click at [357, 290] on div "Telefone [PHONE_NUMBER] Mensagem de SMS ainda não enviada.. Mensagem de [PERSON…" at bounding box center [518, 300] width 729 height 60
click at [52, 130] on link "Clientes" at bounding box center [68, 137] width 128 height 21
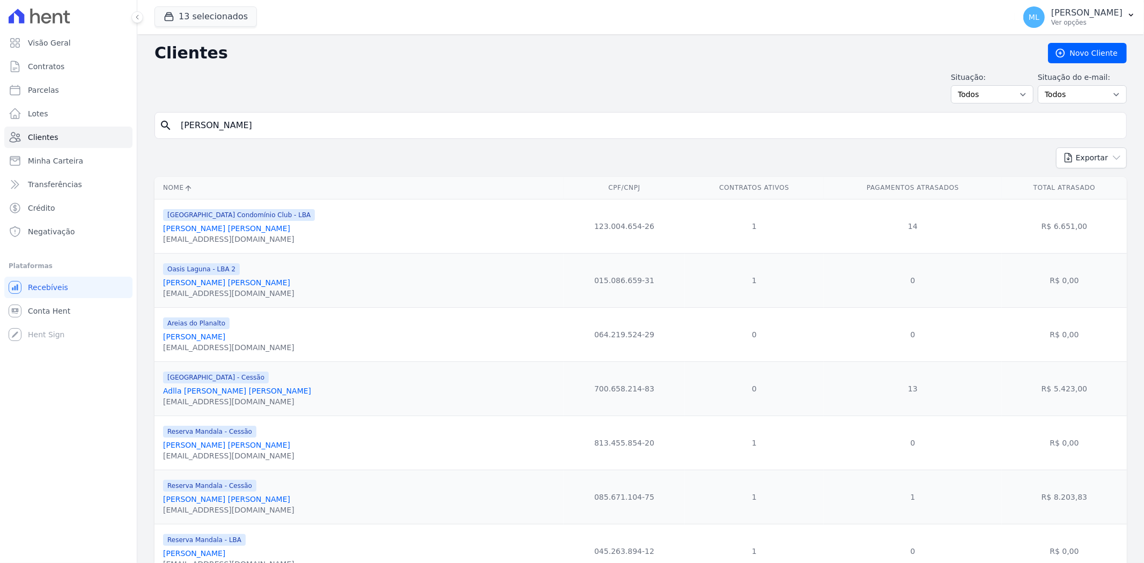
click at [324, 119] on input "[PERSON_NAME]" at bounding box center [647, 125] width 947 height 21
drag, startPoint x: 320, startPoint y: 125, endPoint x: 109, endPoint y: 124, distance: 211.2
click at [109, 124] on div "Visão Geral Contratos [GEOGRAPHIC_DATA] Lotes Clientes Minha Carteira Transferê…" at bounding box center [572, 281] width 1144 height 563
click at [319, 131] on input "search" at bounding box center [647, 125] width 947 height 21
type input "[PERSON_NAME]"
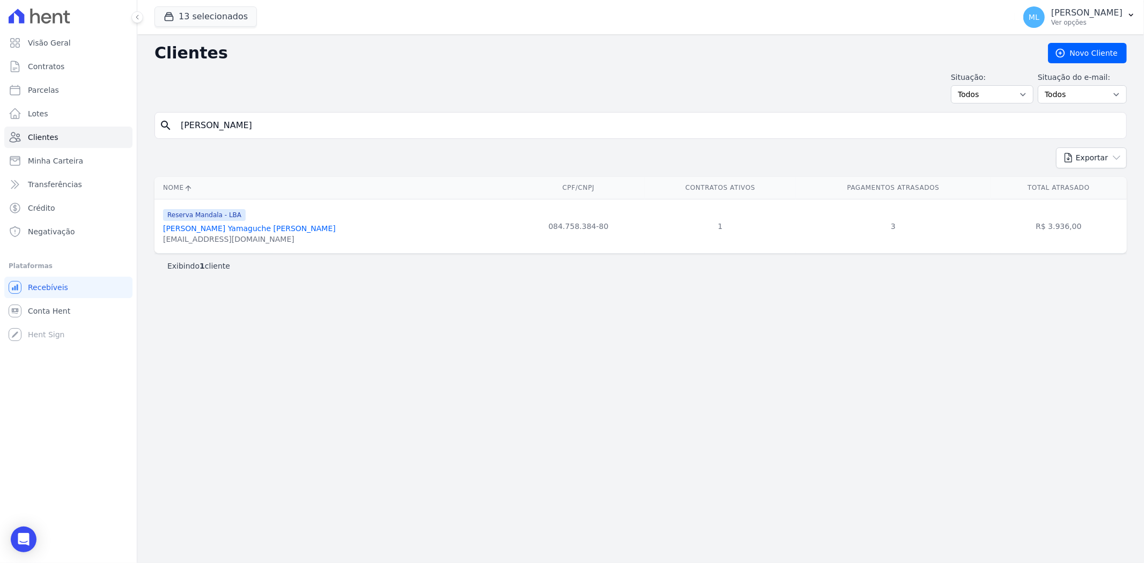
click at [249, 229] on link "[PERSON_NAME] Yamaguche [PERSON_NAME]" at bounding box center [249, 228] width 173 height 9
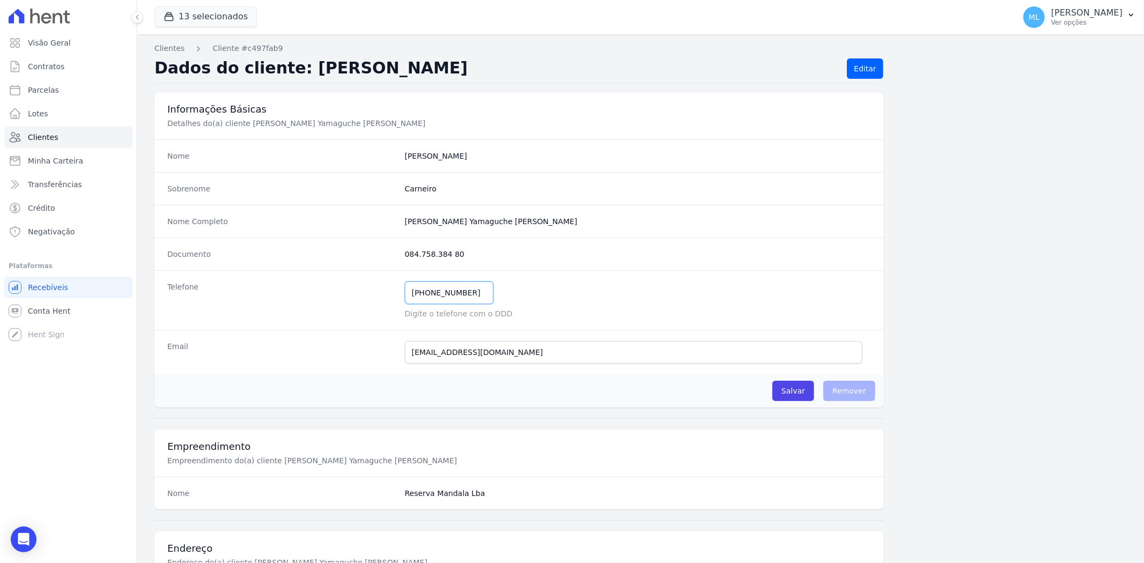
drag, startPoint x: 465, startPoint y: 293, endPoint x: 315, endPoint y: 304, distance: 150.5
click at [316, 305] on div "Telefone [PHONE_NUMBER] Mensagem de SMS ainda não enviada.. Mensagem de [PERSON…" at bounding box center [518, 300] width 729 height 60
click at [69, 138] on link "Clientes" at bounding box center [68, 137] width 128 height 21
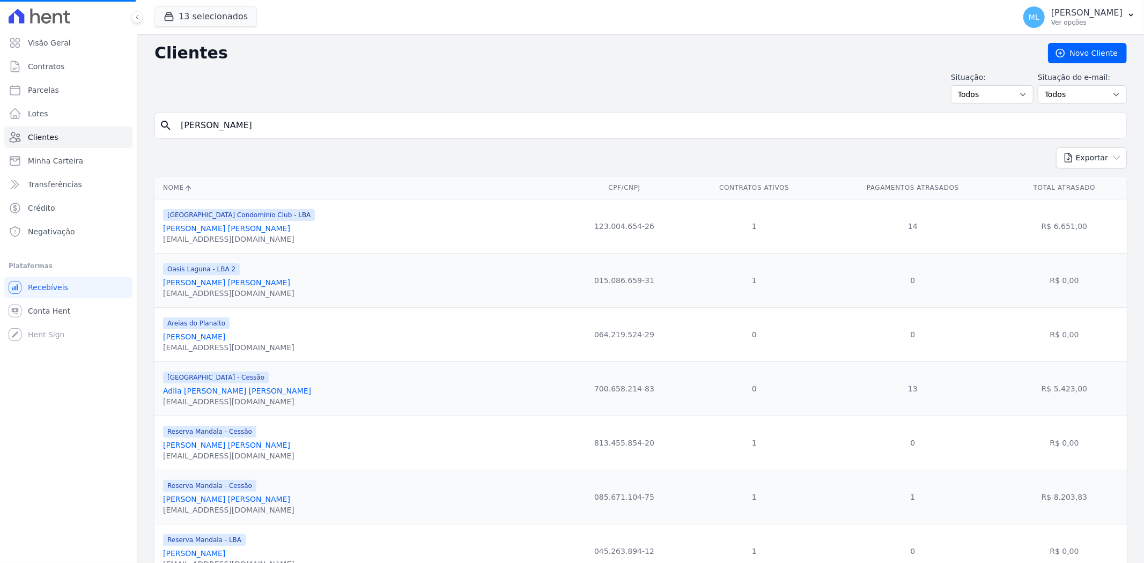
click at [306, 129] on input "[PERSON_NAME]" at bounding box center [647, 125] width 947 height 21
click at [318, 121] on input "search" at bounding box center [647, 125] width 947 height 21
type input "[PERSON_NAME]"
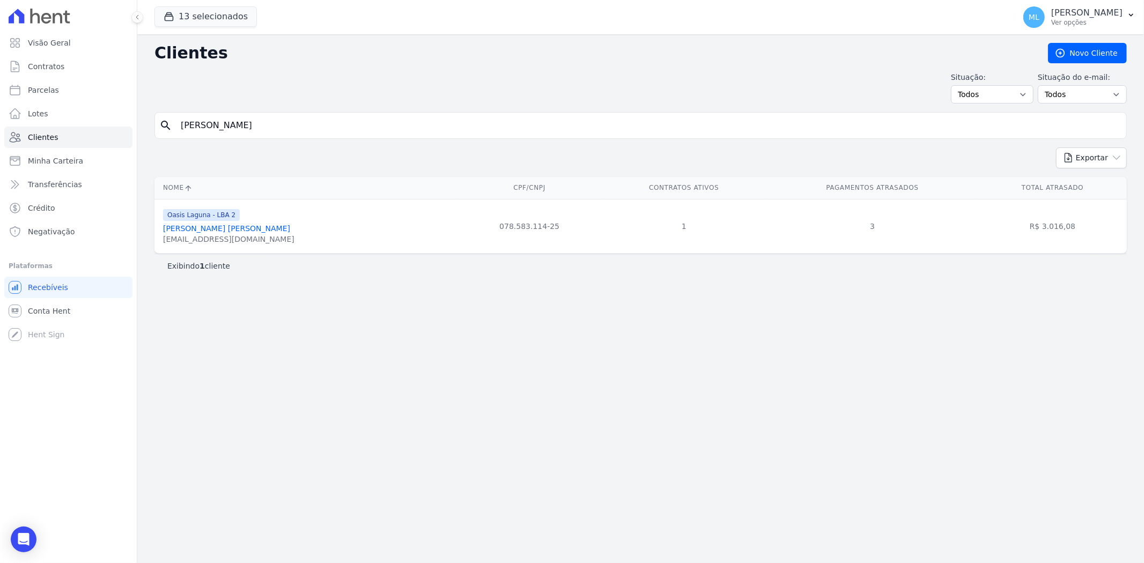
click at [227, 236] on div "[EMAIL_ADDRESS][DOMAIN_NAME]" at bounding box center [228, 239] width 131 height 11
click at [229, 236] on div "[EMAIL_ADDRESS][DOMAIN_NAME]" at bounding box center [228, 239] width 131 height 11
click at [234, 224] on link "[PERSON_NAME] [PERSON_NAME]" at bounding box center [226, 228] width 127 height 9
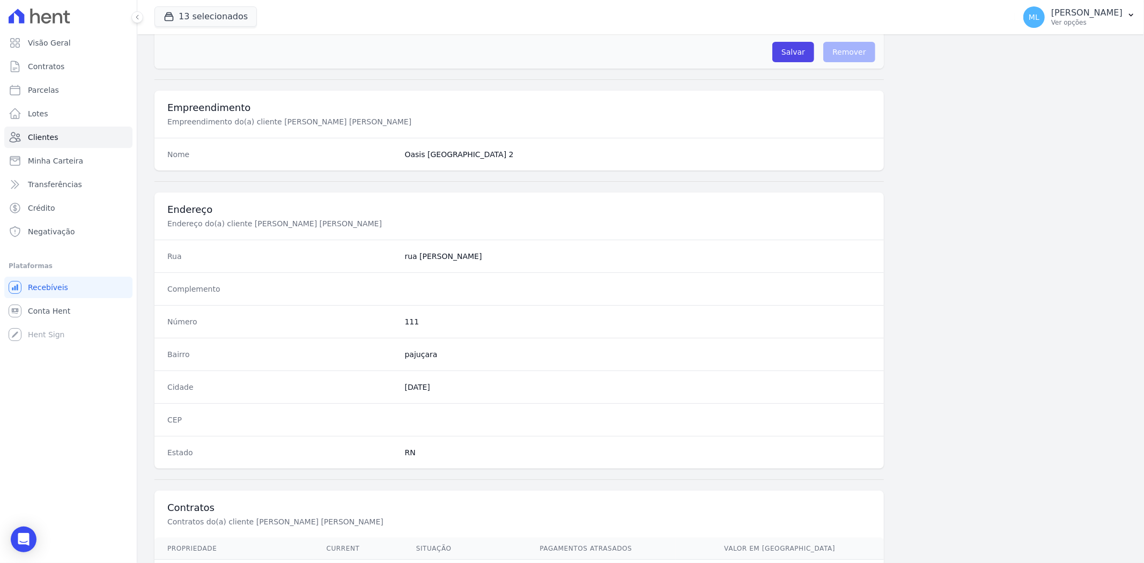
scroll to position [442, 0]
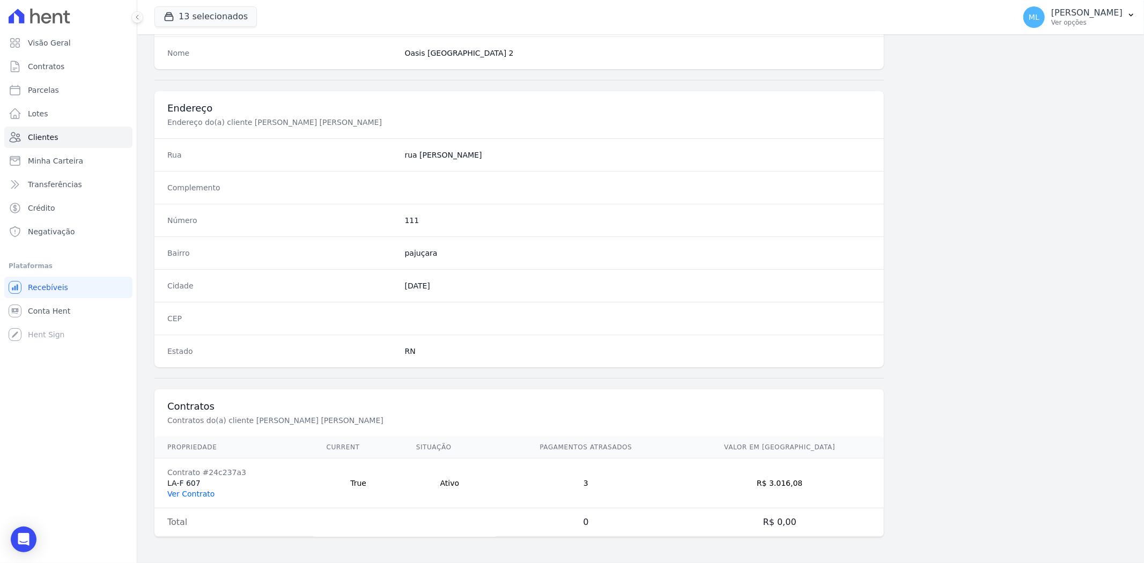
click at [205, 493] on link "Ver Contrato" at bounding box center [190, 494] width 47 height 9
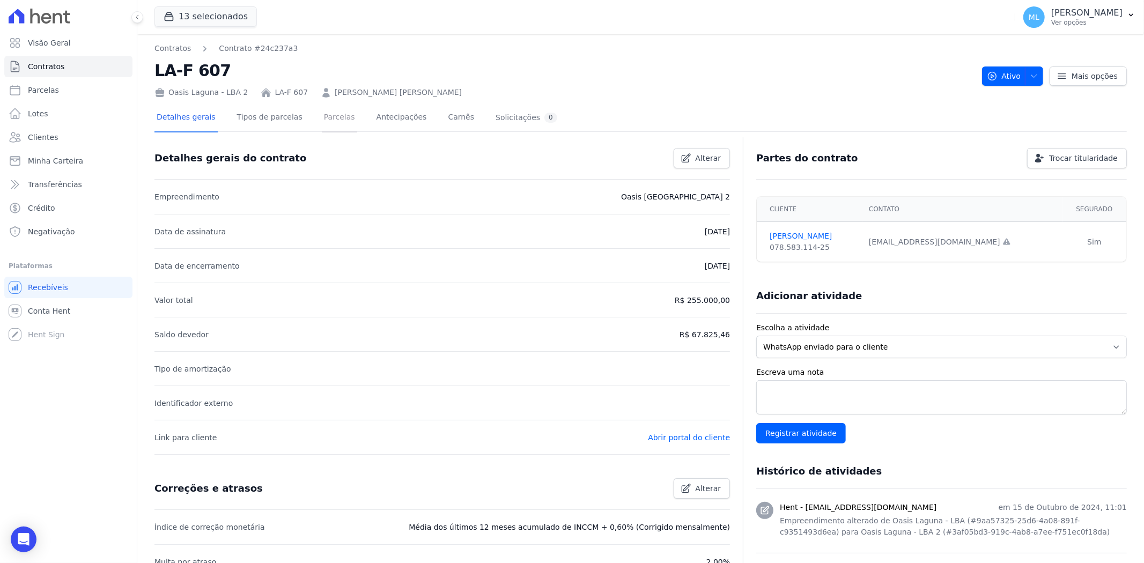
click at [331, 124] on link "Parcelas" at bounding box center [339, 118] width 35 height 28
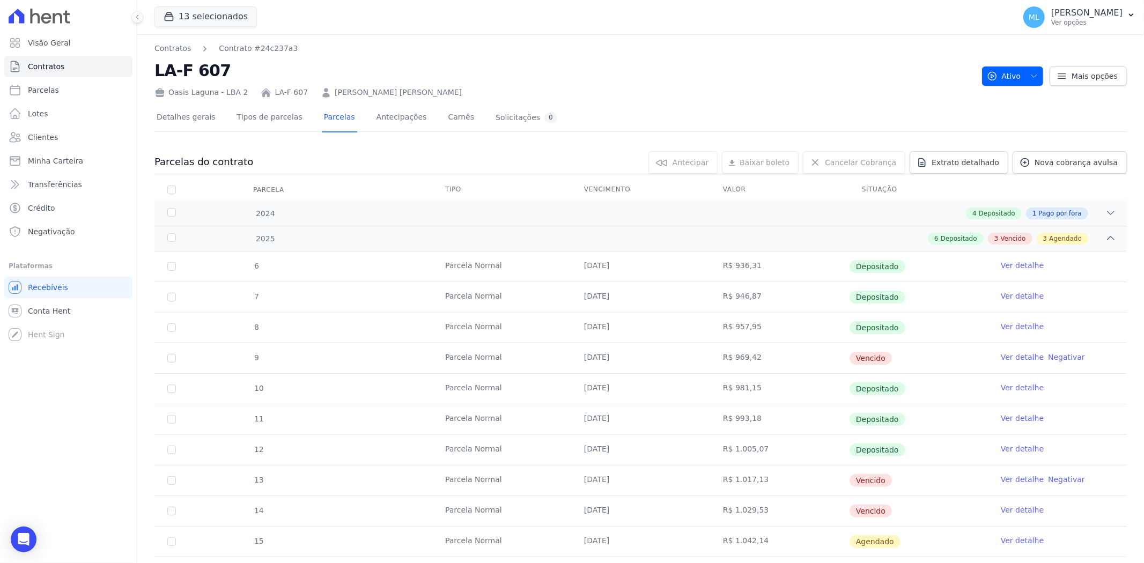
click at [1015, 359] on link "Ver detalhe" at bounding box center [1021, 357] width 43 height 11
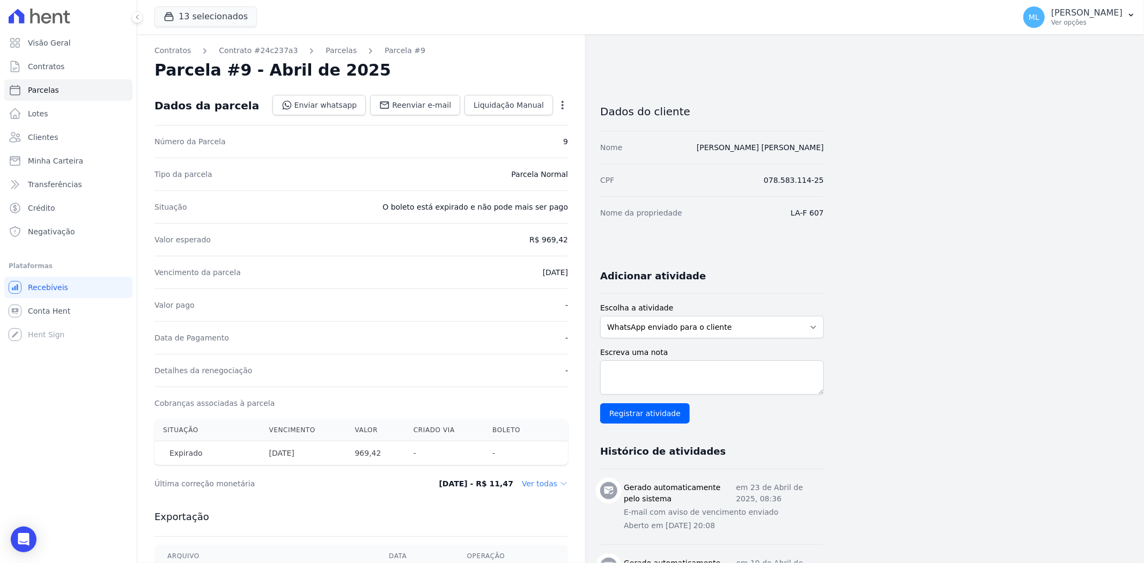
click at [559, 102] on icon "button" at bounding box center [562, 105] width 11 height 11
click at [519, 180] on link "Renegociar" at bounding box center [516, 177] width 94 height 19
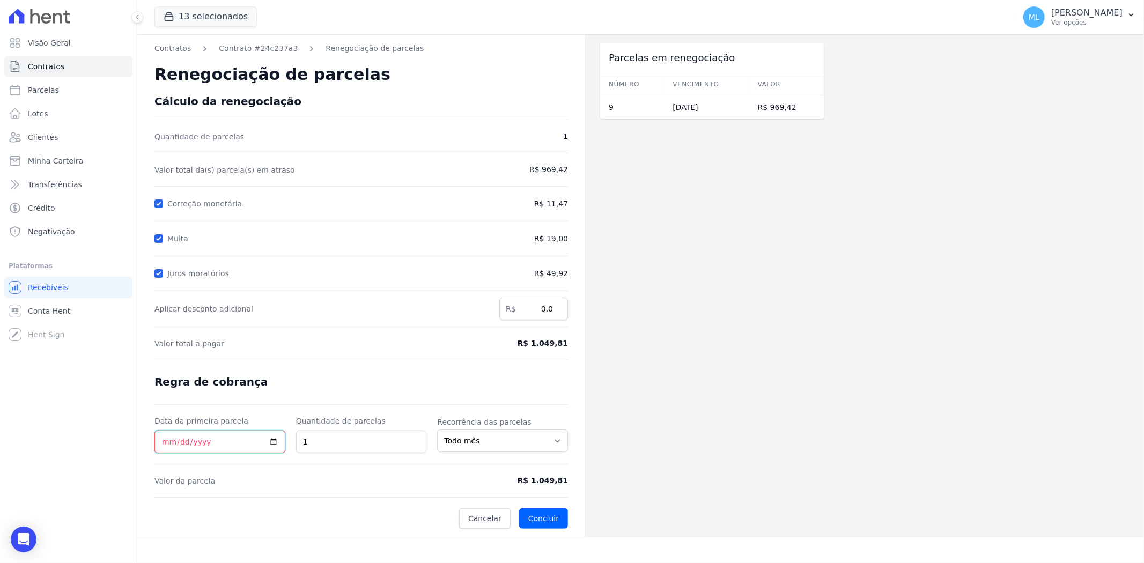
click at [164, 440] on input "Data da primeira parcela" at bounding box center [219, 442] width 131 height 23
type input "[DATE]"
click at [548, 519] on button "Concluir" at bounding box center [543, 518] width 49 height 20
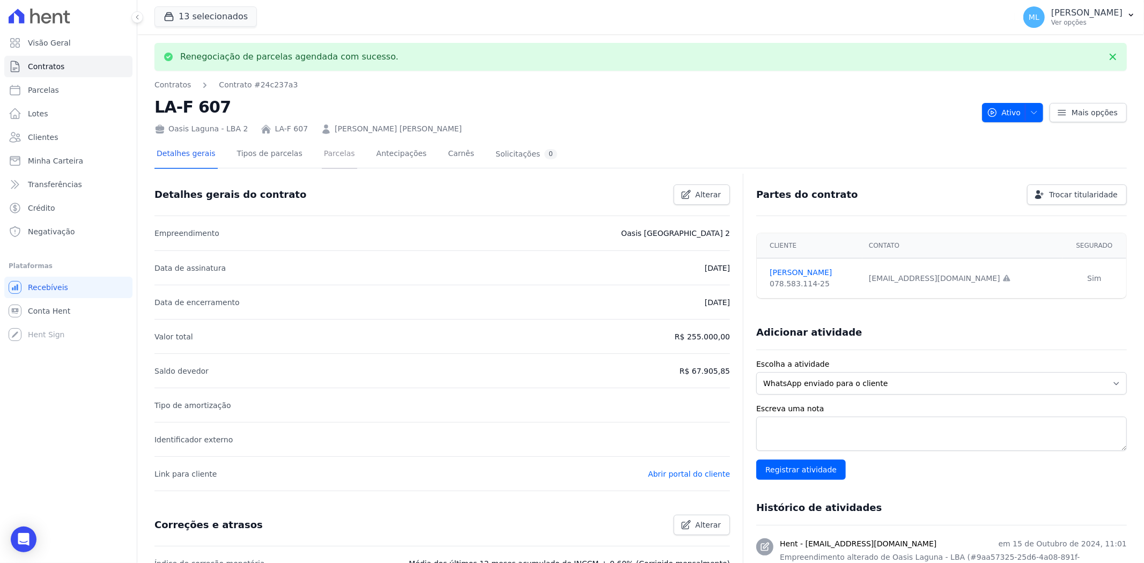
click at [323, 156] on link "Parcelas" at bounding box center [339, 154] width 35 height 28
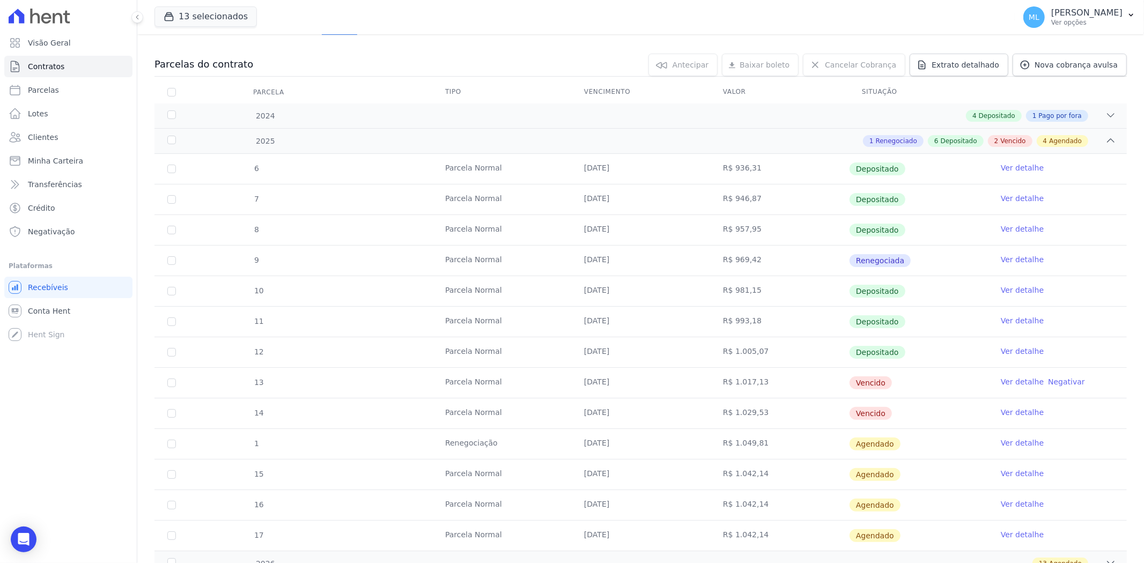
scroll to position [179, 0]
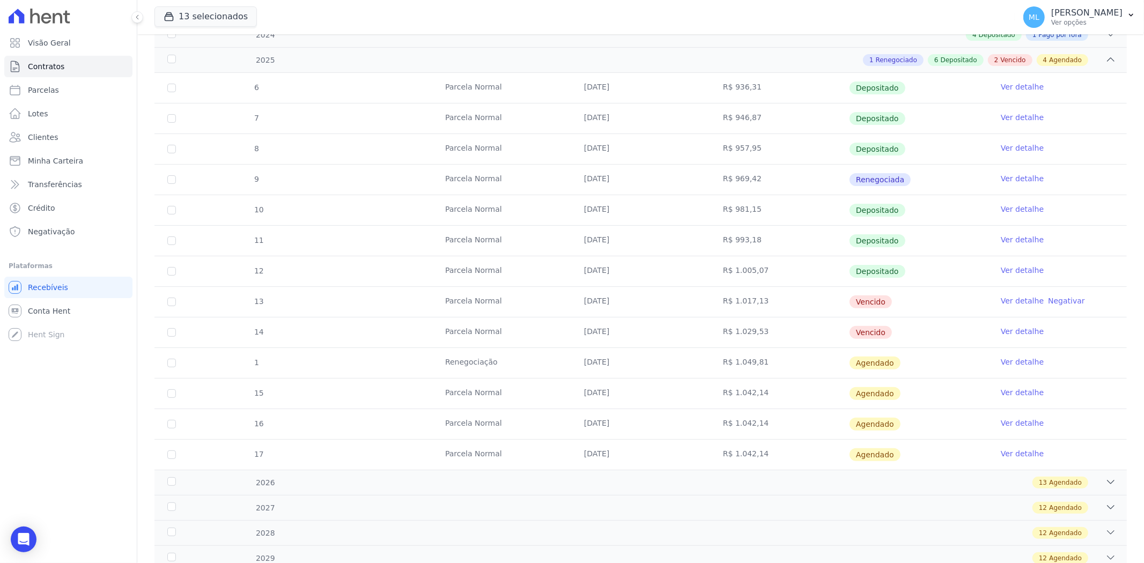
click at [1015, 365] on link "Ver detalhe" at bounding box center [1021, 362] width 43 height 11
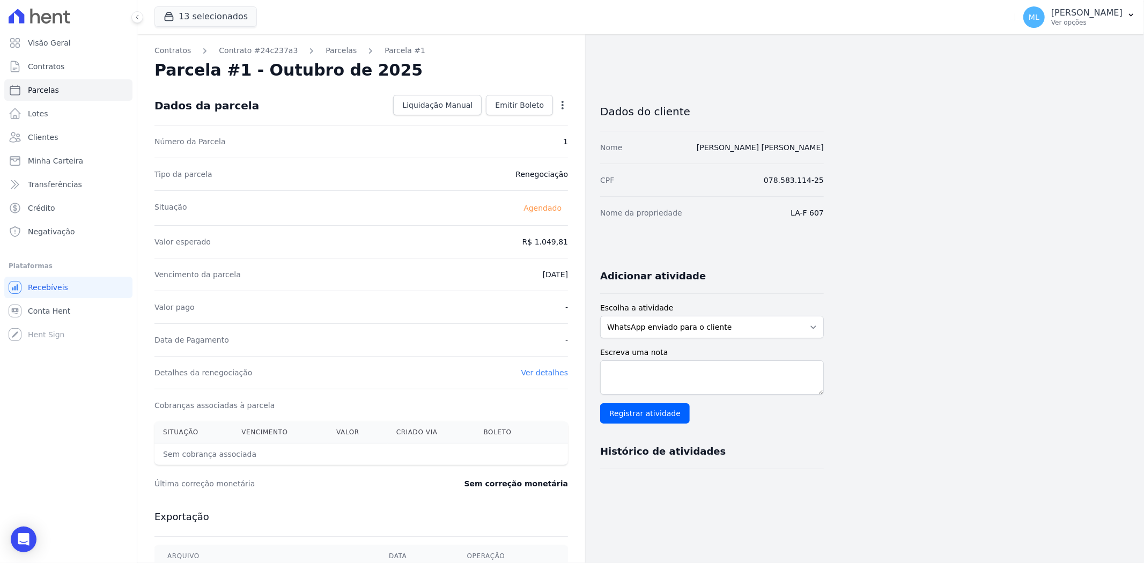
click at [560, 103] on icon "button" at bounding box center [562, 105] width 11 height 11
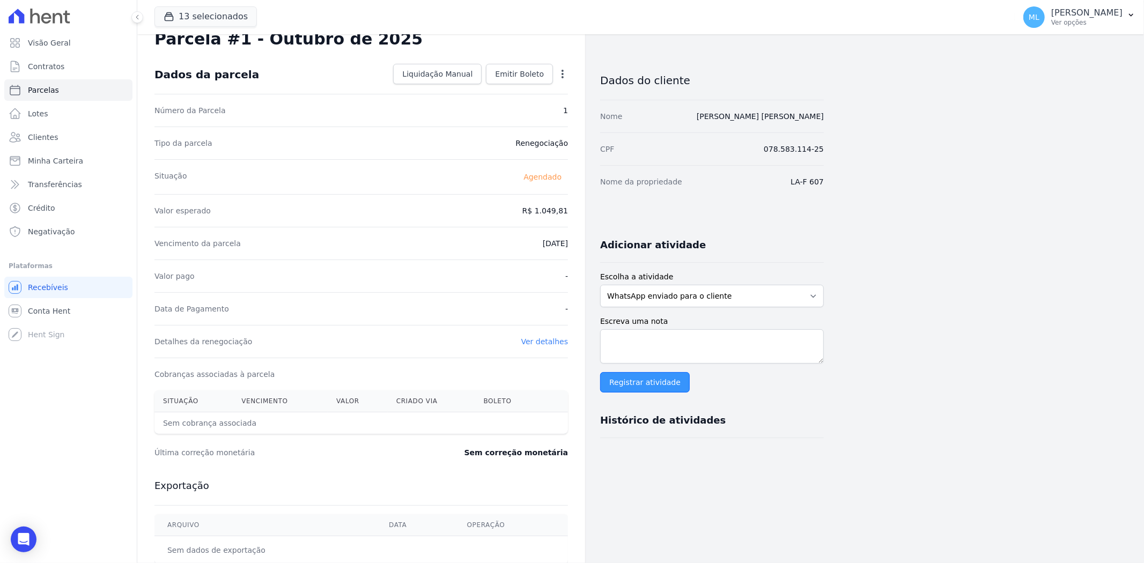
scroll to position [60, 0]
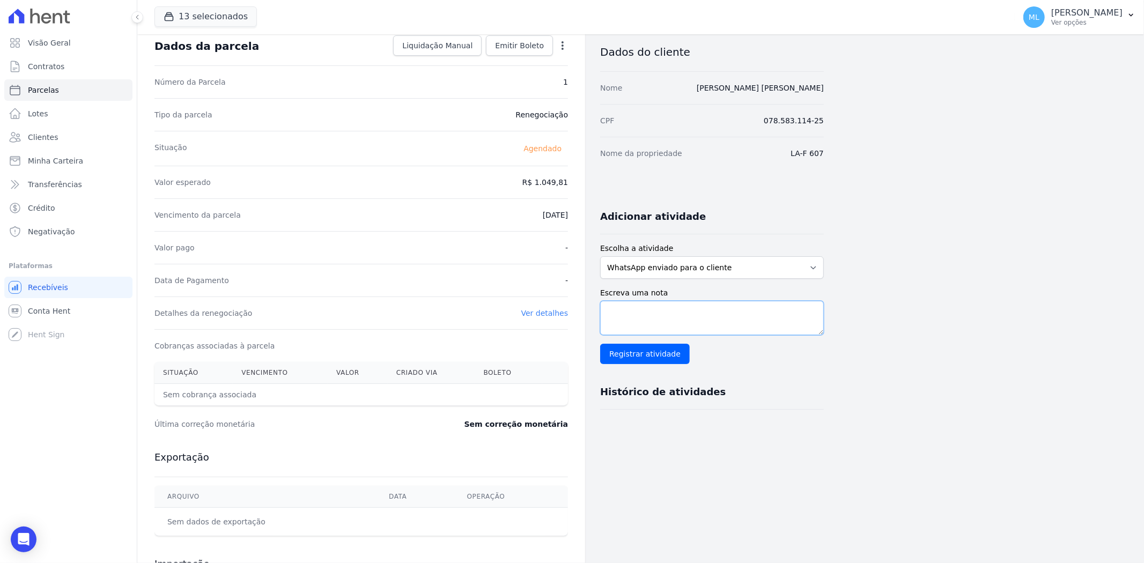
click at [639, 303] on textarea "Escreva uma nota" at bounding box center [712, 318] width 224 height 34
type textarea "Renegociada de Abril/2025"
click at [635, 353] on input "Registrar atividade" at bounding box center [645, 354] width 90 height 20
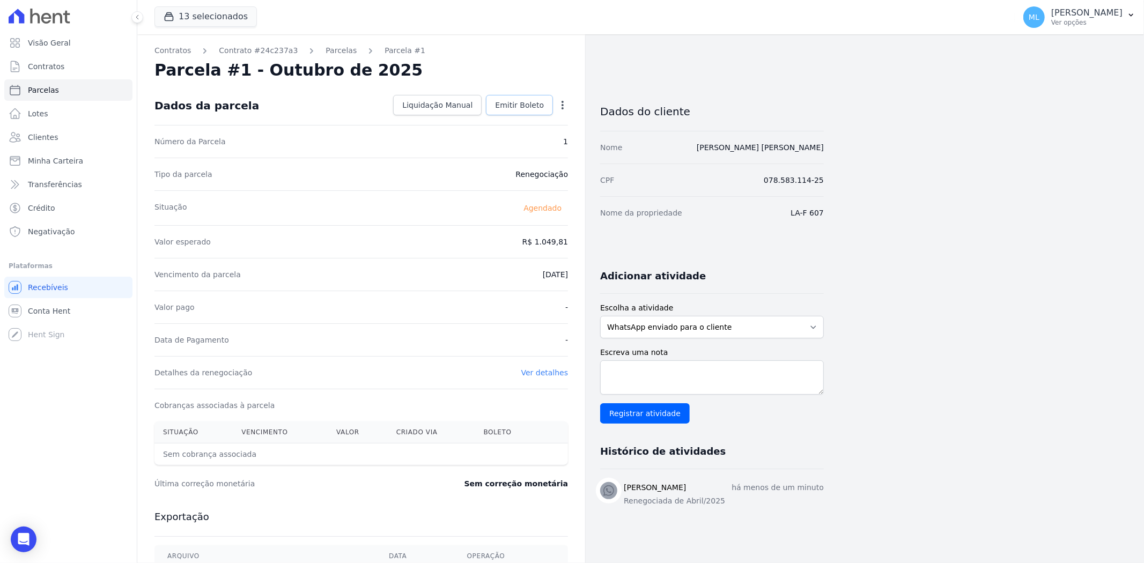
click at [517, 113] on link "Emitir Boleto" at bounding box center [519, 105] width 67 height 20
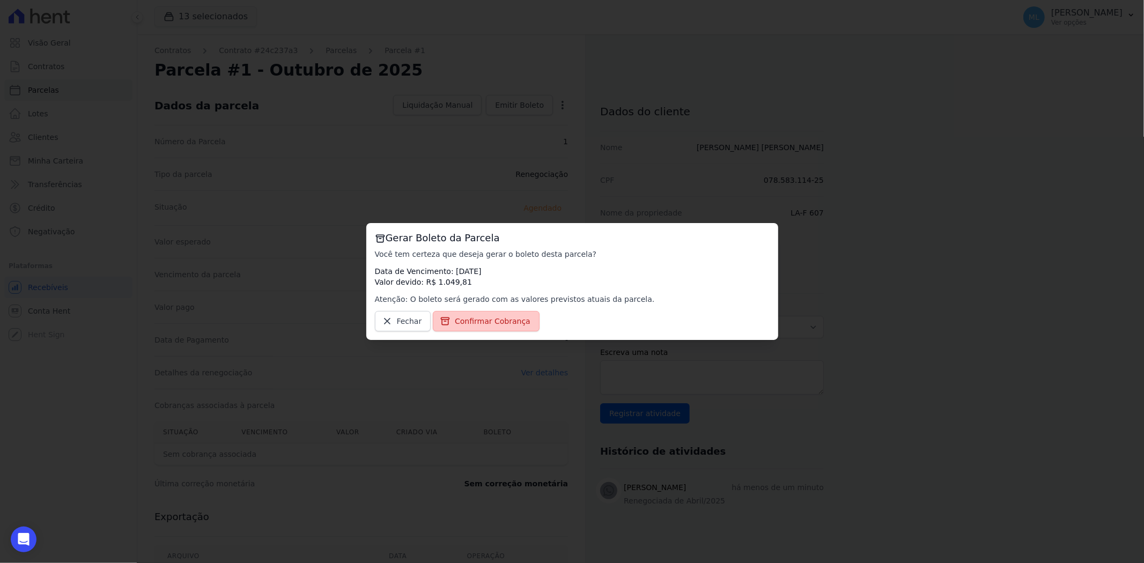
click at [496, 317] on span "Confirmar Cobrança" at bounding box center [493, 321] width 76 height 11
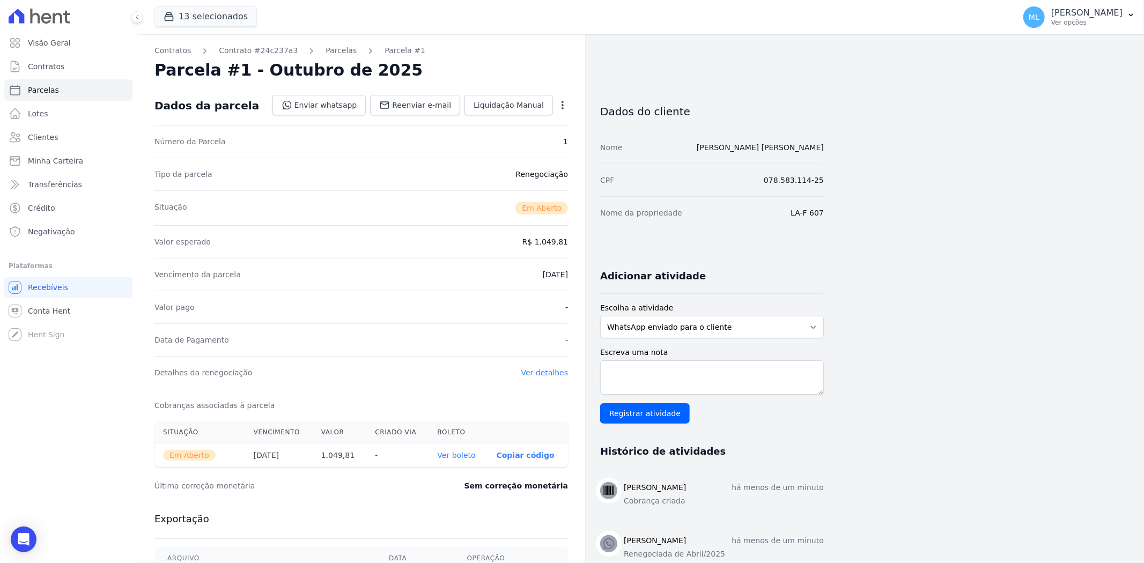
click at [457, 459] on link "Ver boleto" at bounding box center [456, 455] width 38 height 9
